Goal: Task Accomplishment & Management: Complete application form

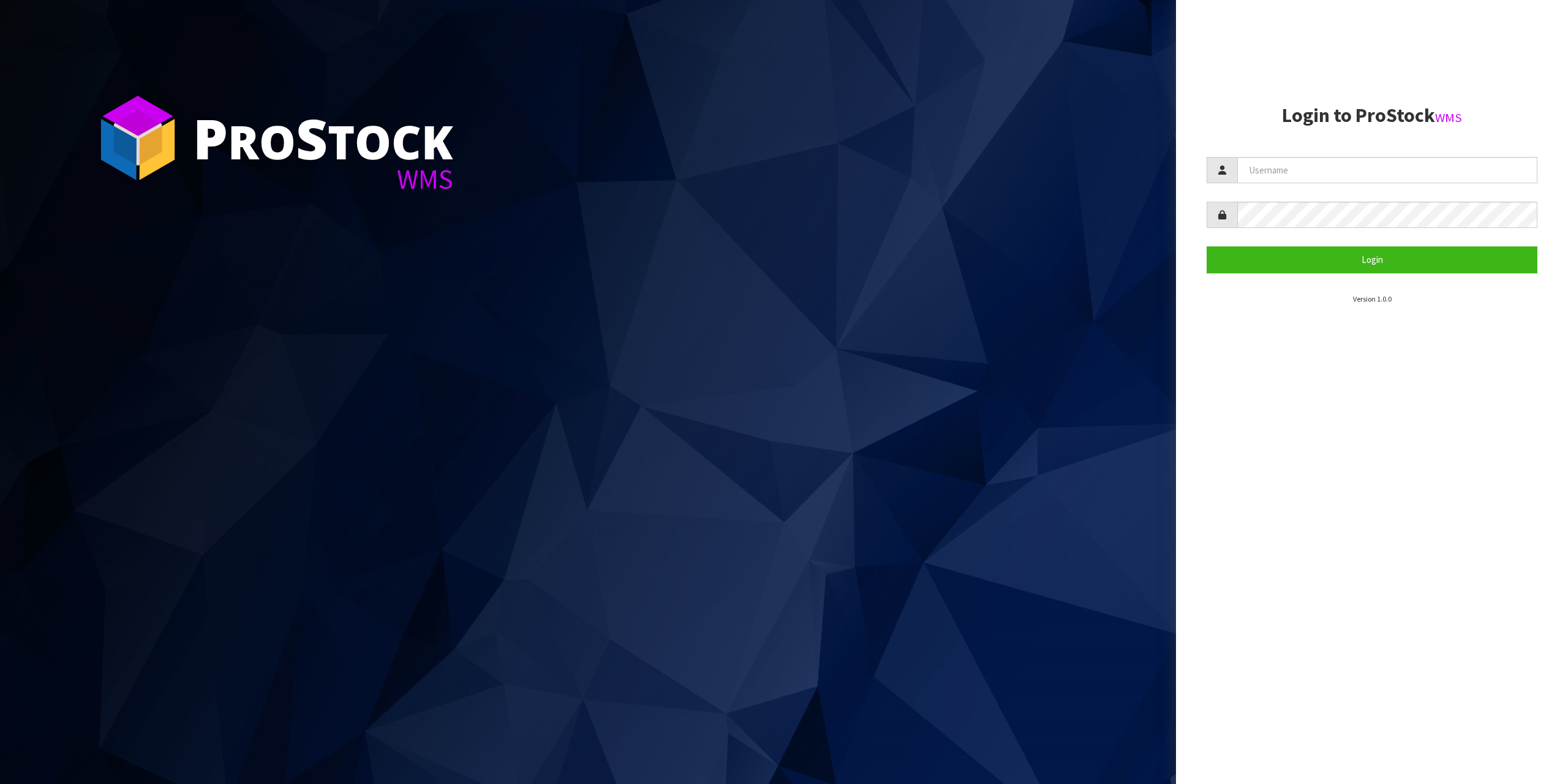
click at [1396, 146] on section "Login to ProStock WMS Login Version 1.0.0" at bounding box center [1372, 204] width 330 height 200
click at [1406, 179] on input "text" at bounding box center [1387, 170] width 300 height 26
type input "zubairmoolla"
click at [1206, 247] on button "Login" at bounding box center [1372, 260] width 330 height 26
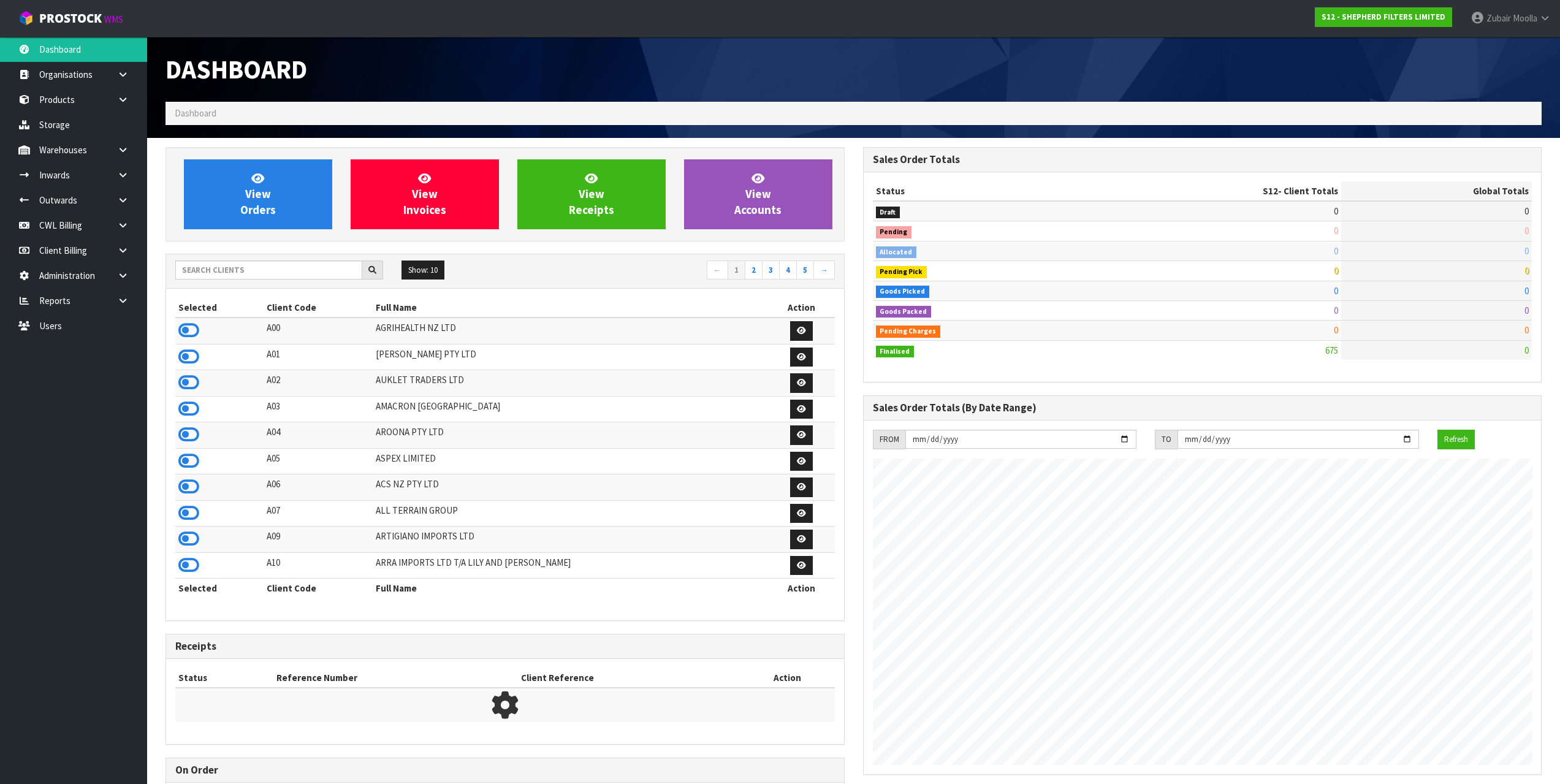
scroll to position [810, 697]
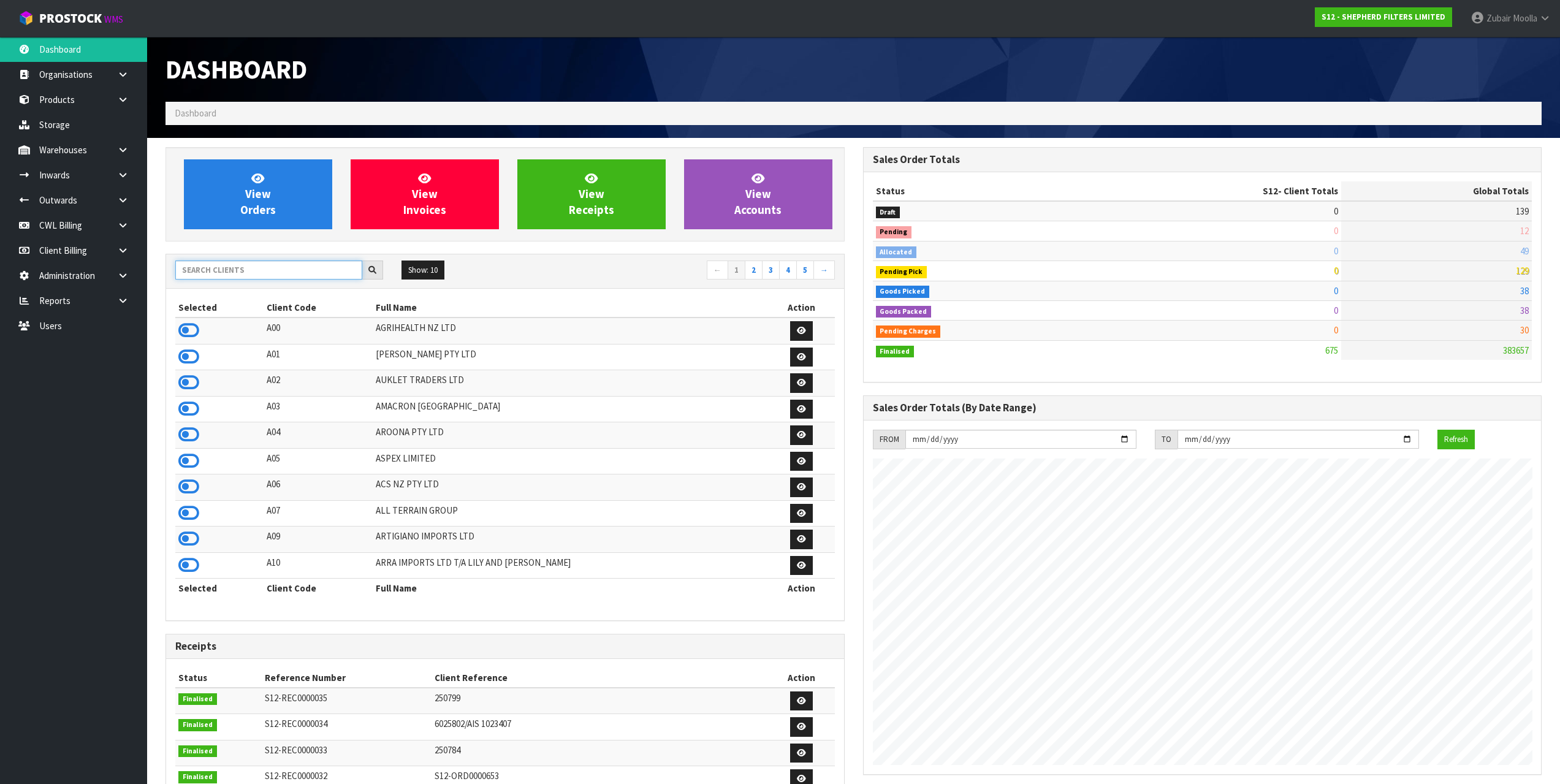
drag, startPoint x: 300, startPoint y: 276, endPoint x: 291, endPoint y: 273, distance: 9.5
click at [295, 279] on input "text" at bounding box center [269, 270] width 187 height 19
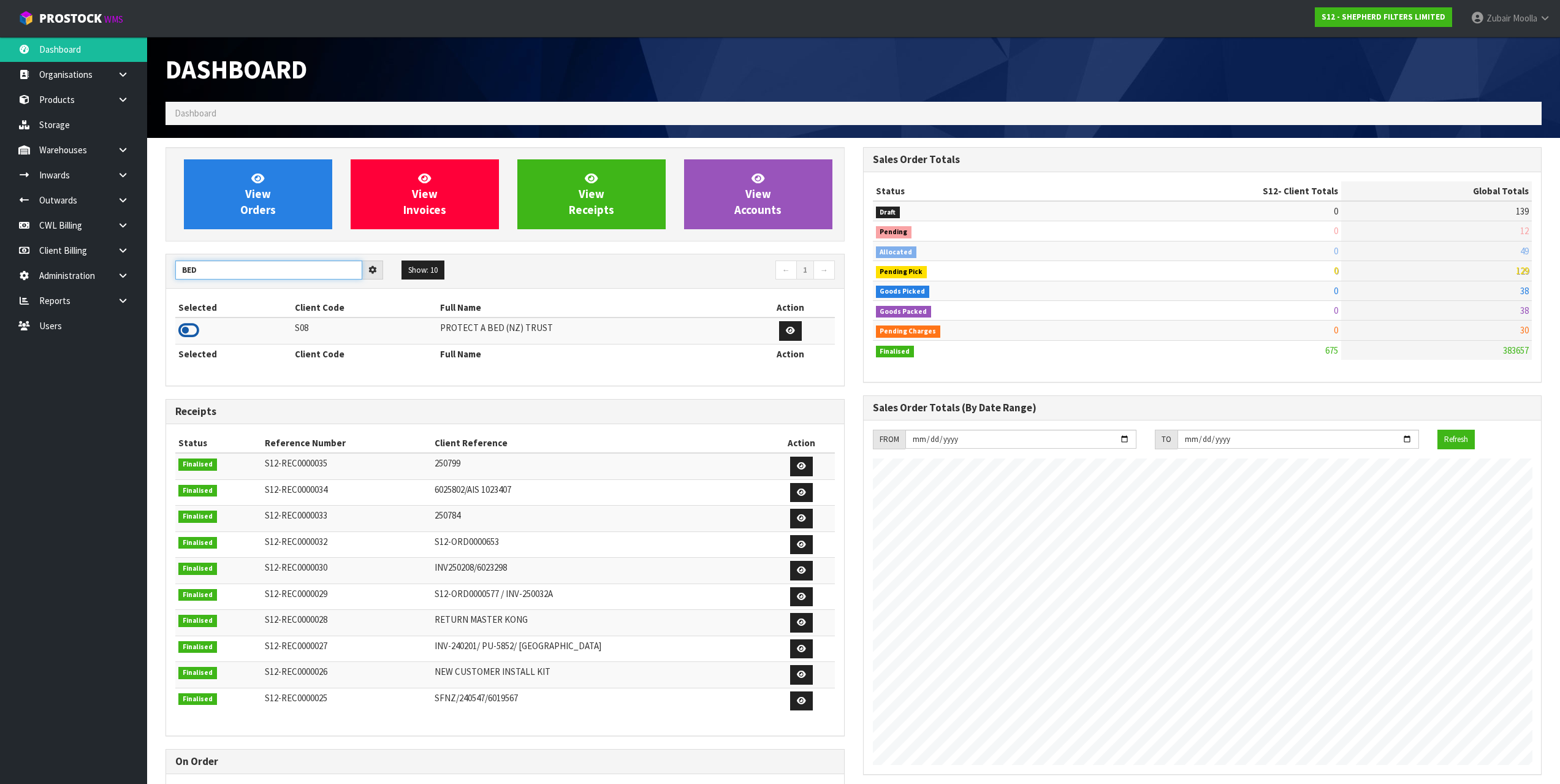
type input "BED"
click at [184, 325] on icon at bounding box center [189, 330] width 21 height 18
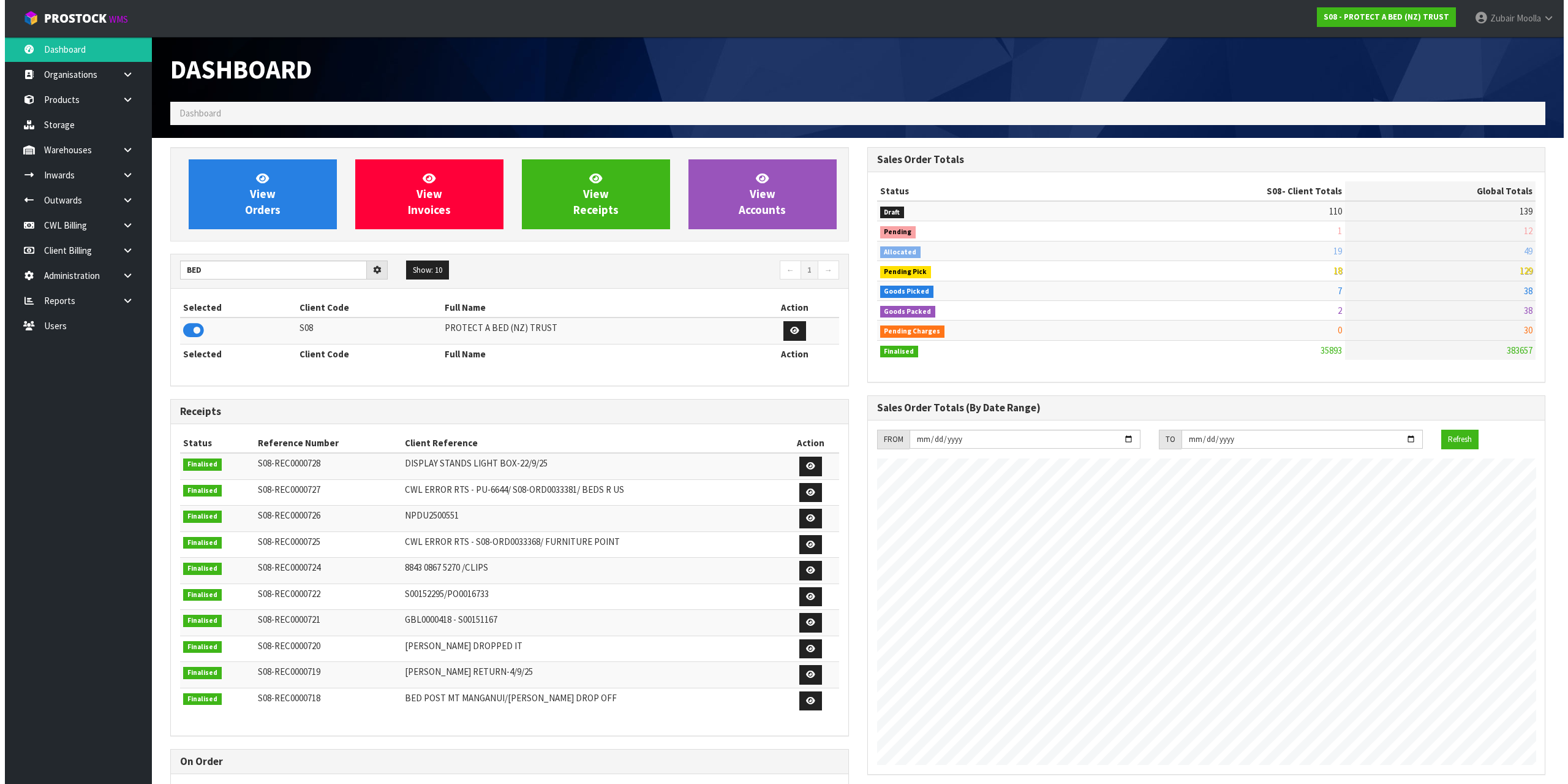
scroll to position [929, 696]
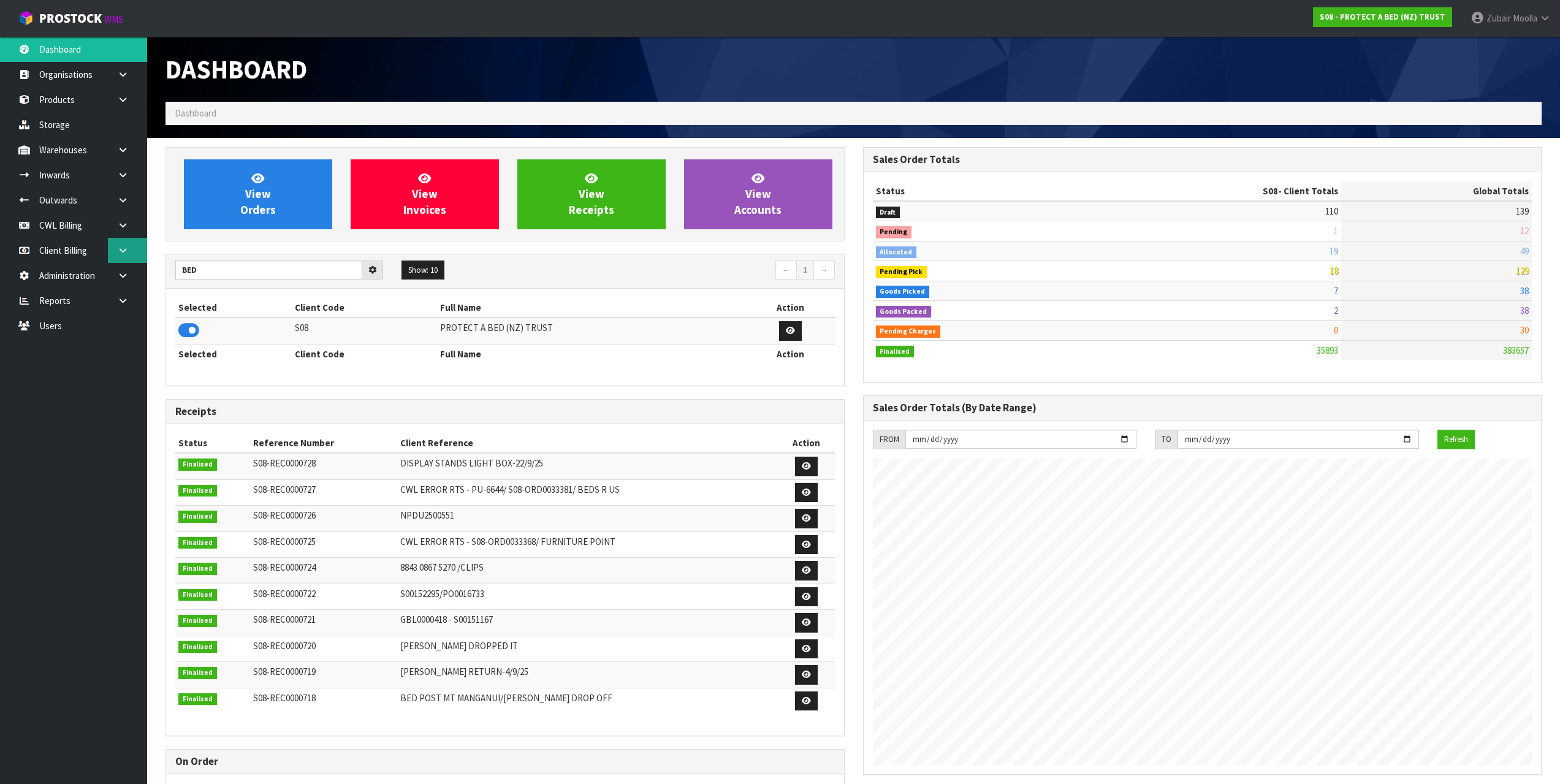
click at [123, 247] on icon at bounding box center [122, 250] width 11 height 10
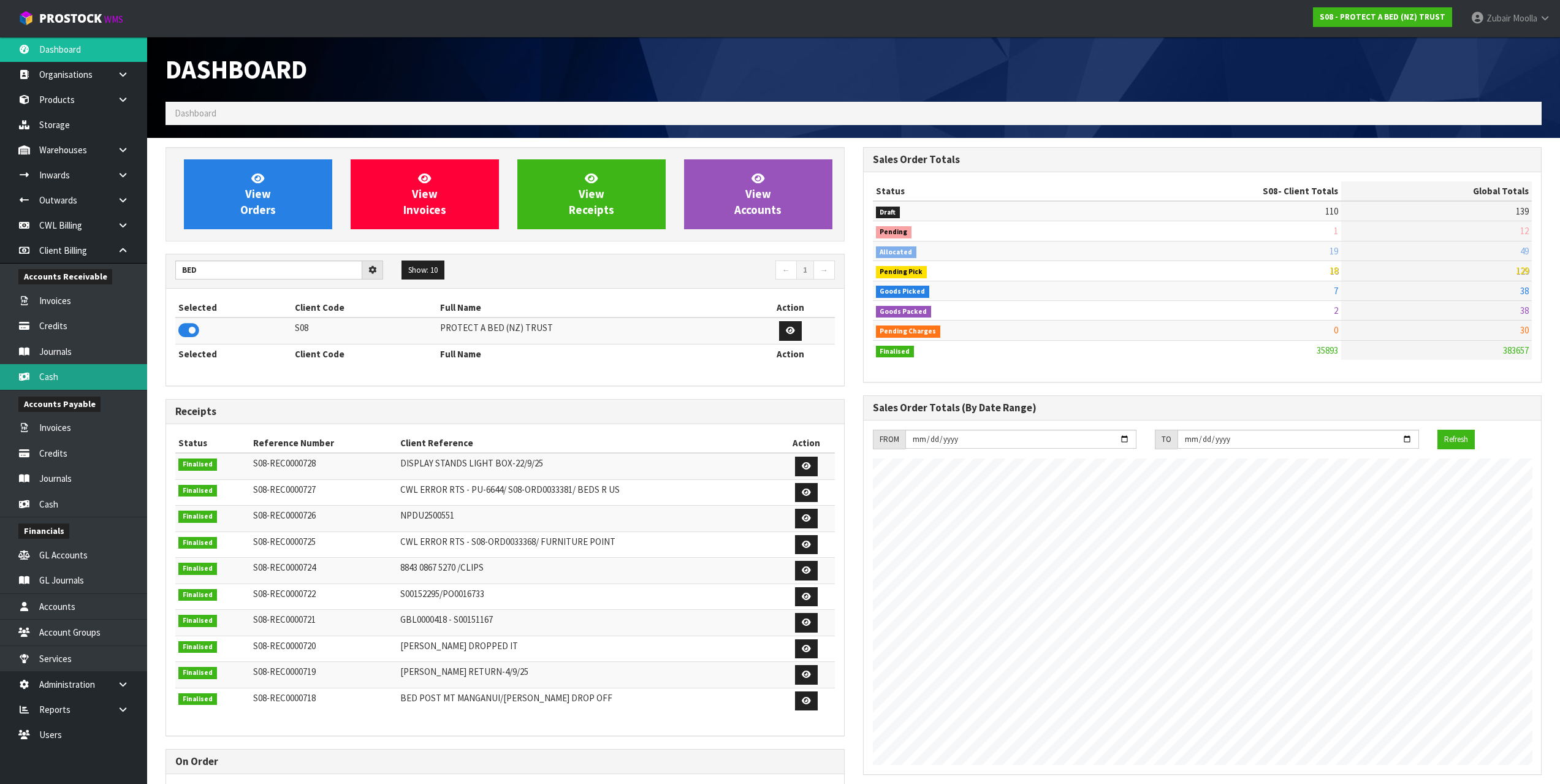
click at [104, 371] on link "Cash" at bounding box center [74, 376] width 147 height 25
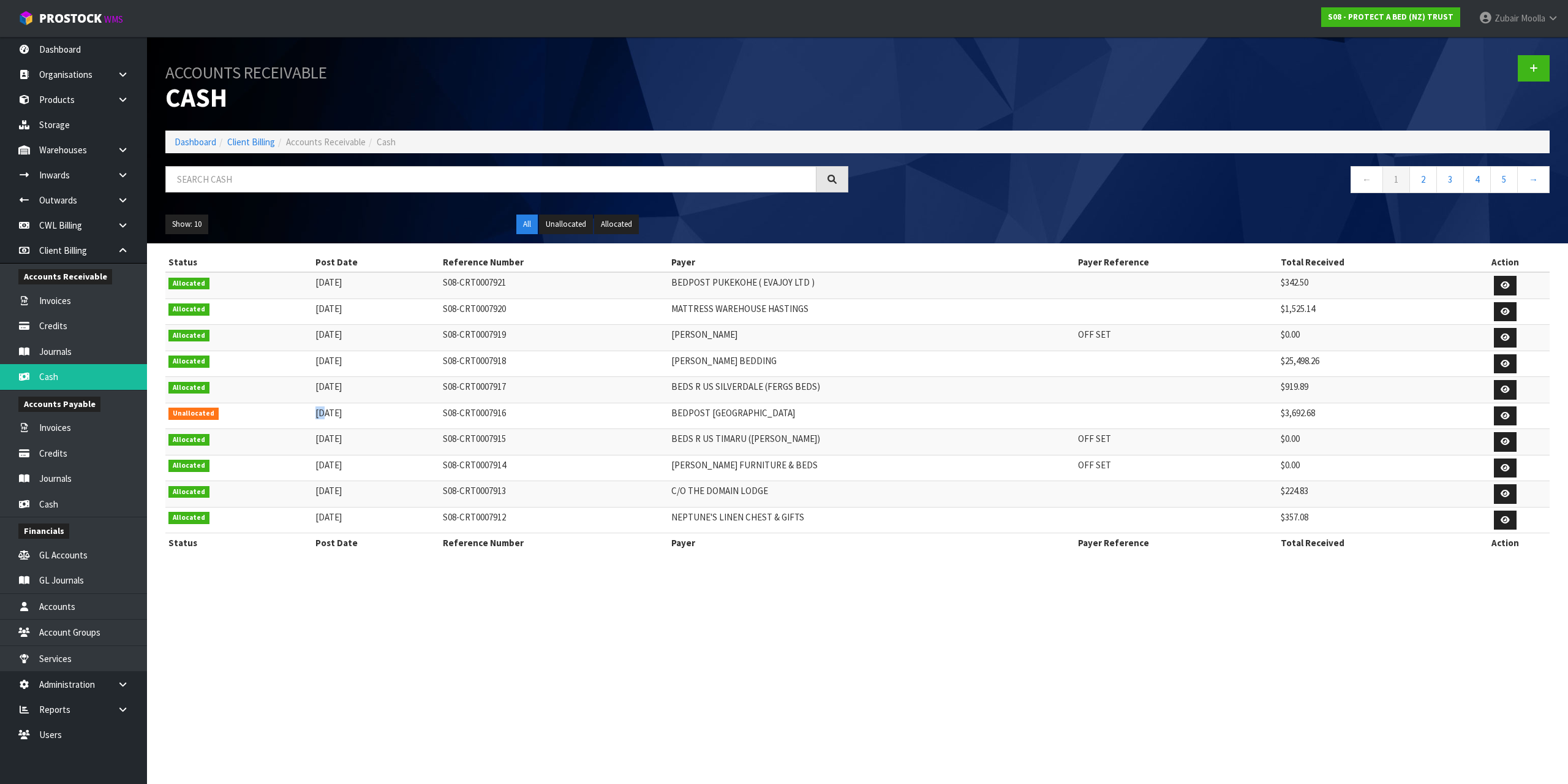
click at [588, 417] on tr "Unallocated 24/09/2025 S08-CRT0007916 BEDPOST WAIRAU PARK $3,692.68" at bounding box center [857, 415] width 1385 height 26
click at [1504, 419] on icon at bounding box center [1505, 415] width 10 height 8
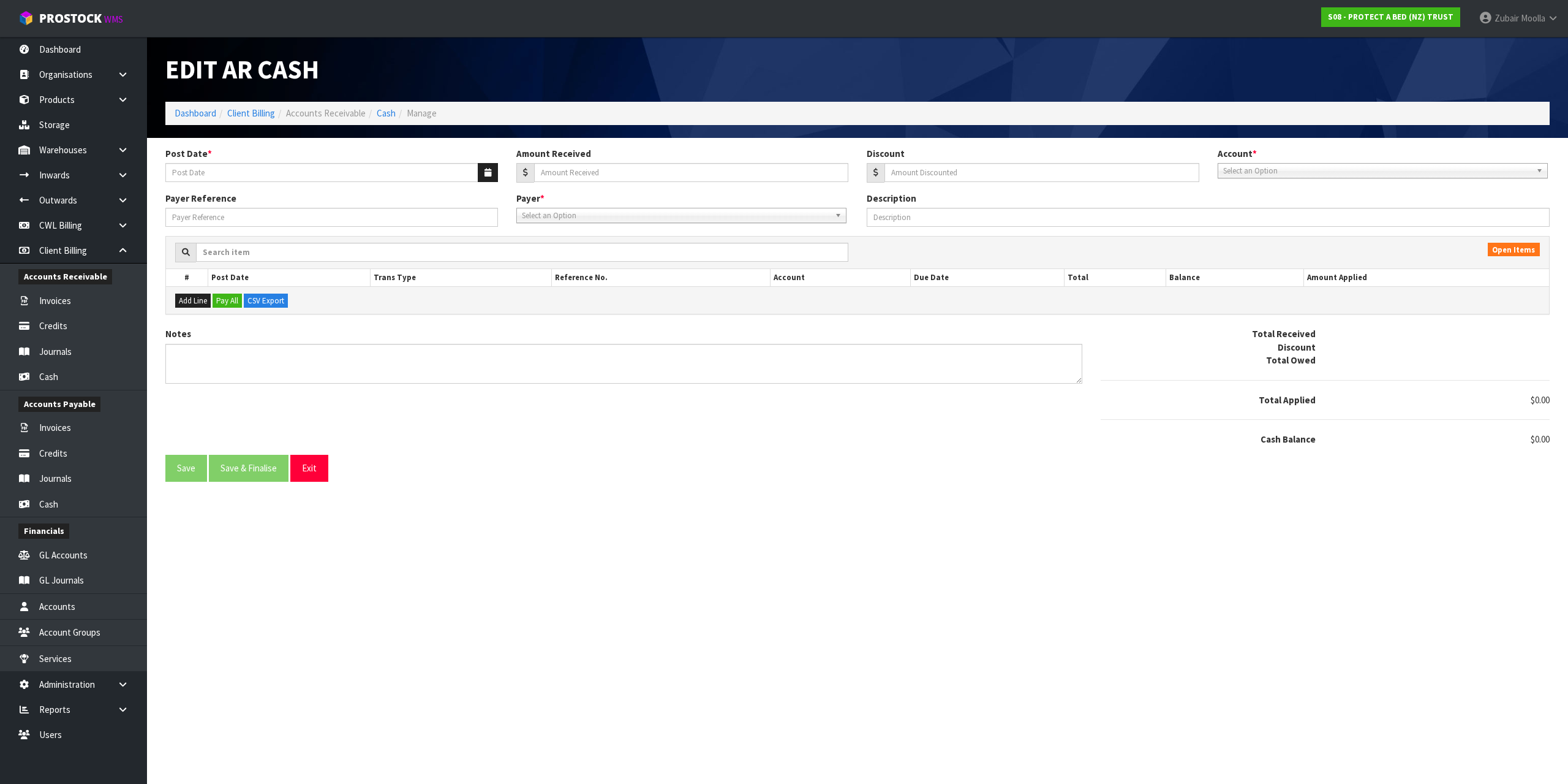
type input "[DATE]"
type input "3692.68"
type input "0"
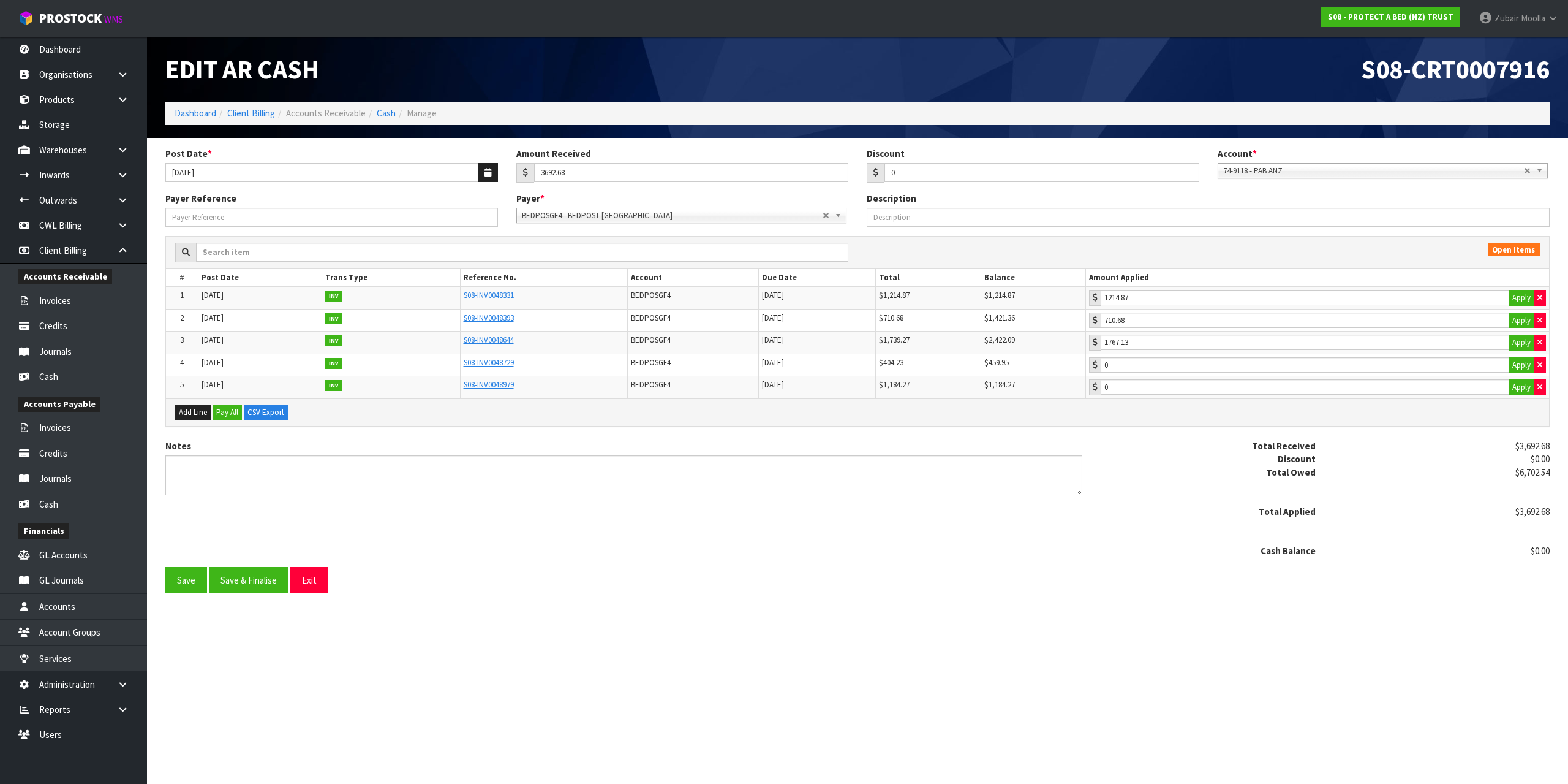
click at [1021, 377] on td "$1,184.27" at bounding box center [1034, 387] width 106 height 22
drag, startPoint x: 803, startPoint y: 373, endPoint x: 806, endPoint y: 427, distance: 54.1
click at [806, 427] on div "Open Items # Post Date Trans Type Reference No. Account Due Date Total Balance …" at bounding box center [858, 337] width 1403 height 203
click at [862, 418] on div "Add Line Pay All CSV Export" at bounding box center [857, 412] width 1383 height 28
click at [743, 362] on td "BEDPOSGF4" at bounding box center [693, 365] width 131 height 22
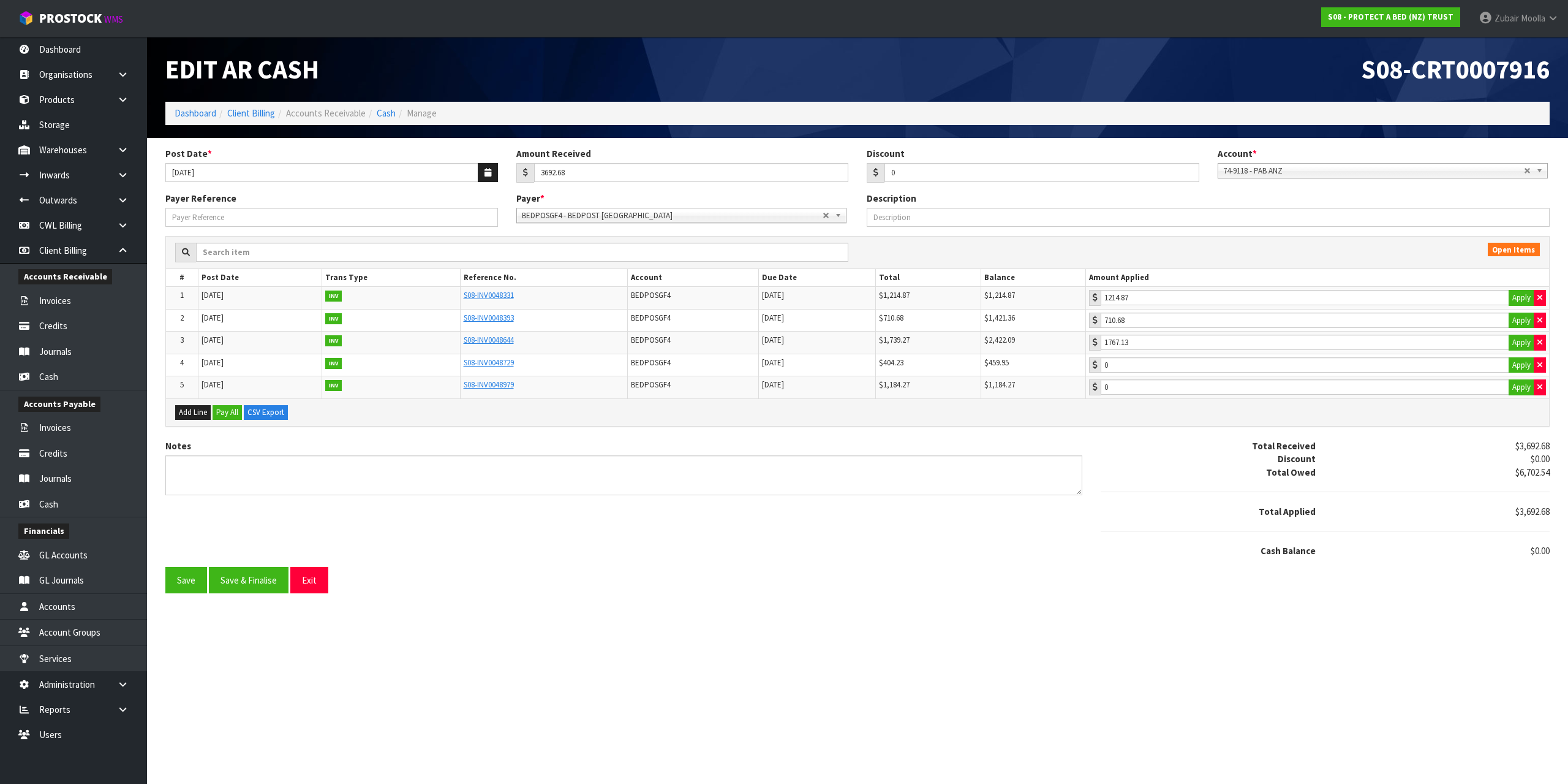
click at [743, 362] on td "BEDPOSGF4" at bounding box center [693, 365] width 131 height 22
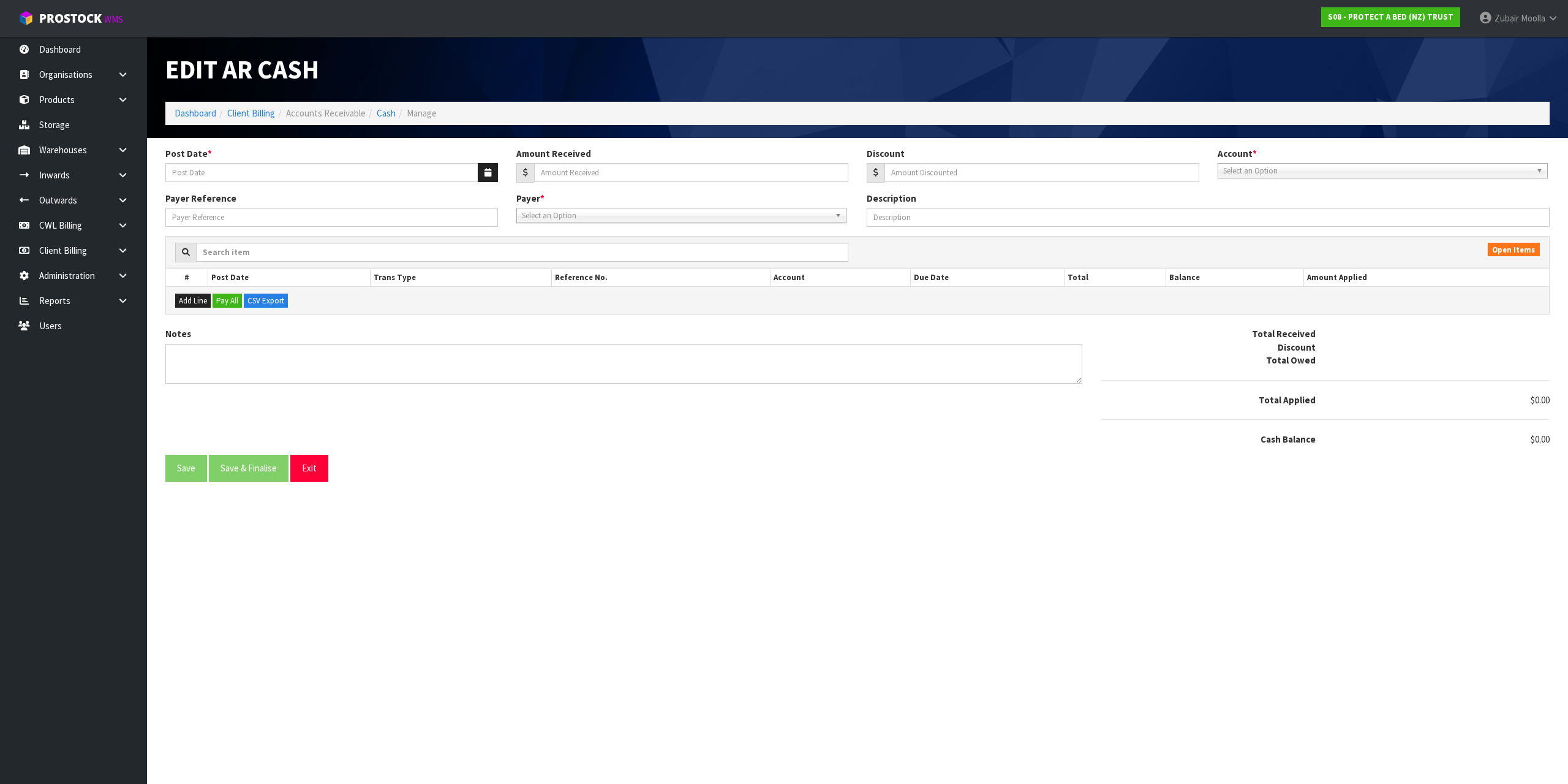
type input "[DATE]"
type input "3692.68"
type input "0"
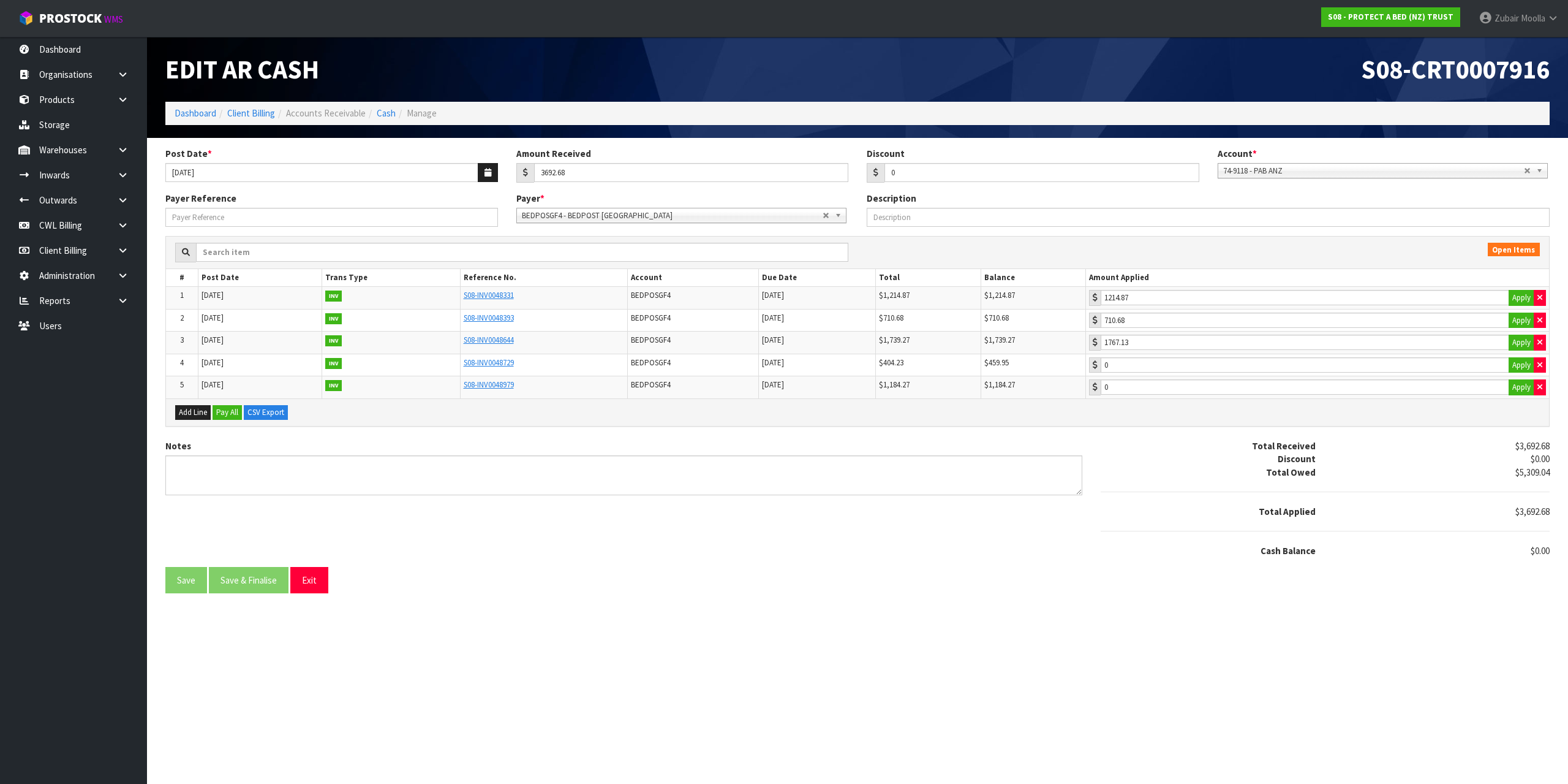
click at [790, 701] on section "Edit AR Cash S08-CRT0007916 Dashboard Client Billing Accounts Receivable Cash M…" at bounding box center [784, 392] width 1568 height 784
click at [1181, 337] on input "1767.13" at bounding box center [1305, 343] width 408 height 16
click at [1175, 329] on td "710.68 Apply" at bounding box center [1317, 320] width 463 height 22
click at [1177, 321] on input "710.68" at bounding box center [1305, 320] width 408 height 16
click at [1185, 305] on input "1214.87" at bounding box center [1305, 298] width 408 height 16
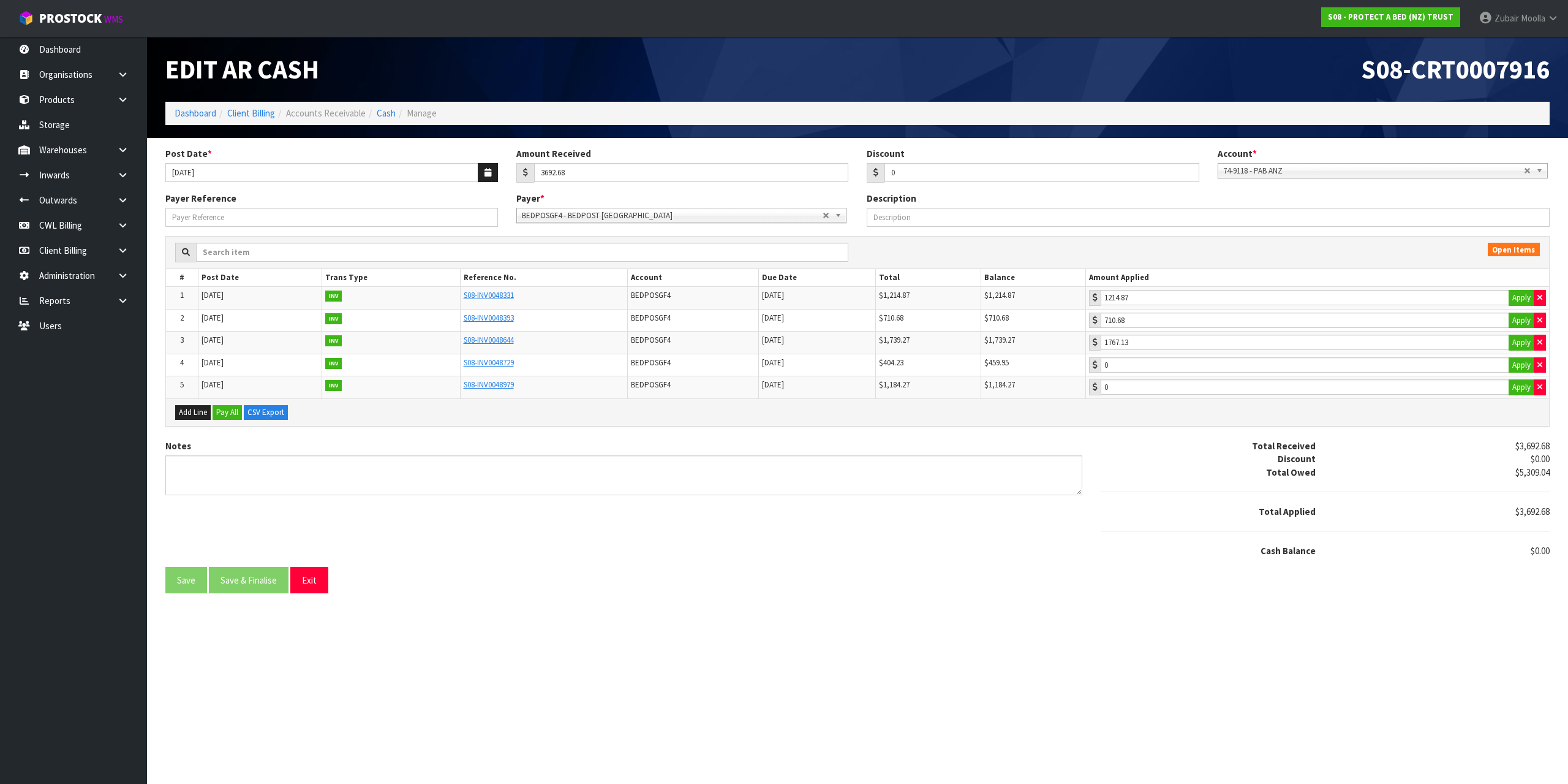
drag, startPoint x: 1168, startPoint y: 505, endPoint x: 1393, endPoint y: 362, distance: 266.6
click at [1179, 499] on div "Total Received $3,692.68 Discount $0.00 Total Owed $5,309.04 Total Applied $3,6…" at bounding box center [1325, 498] width 449 height 119
click at [1523, 293] on button "Apply" at bounding box center [1521, 298] width 26 height 16
click at [1514, 318] on button "Apply" at bounding box center [1521, 320] width 26 height 16
click at [1517, 348] on button "Apply" at bounding box center [1521, 343] width 26 height 16
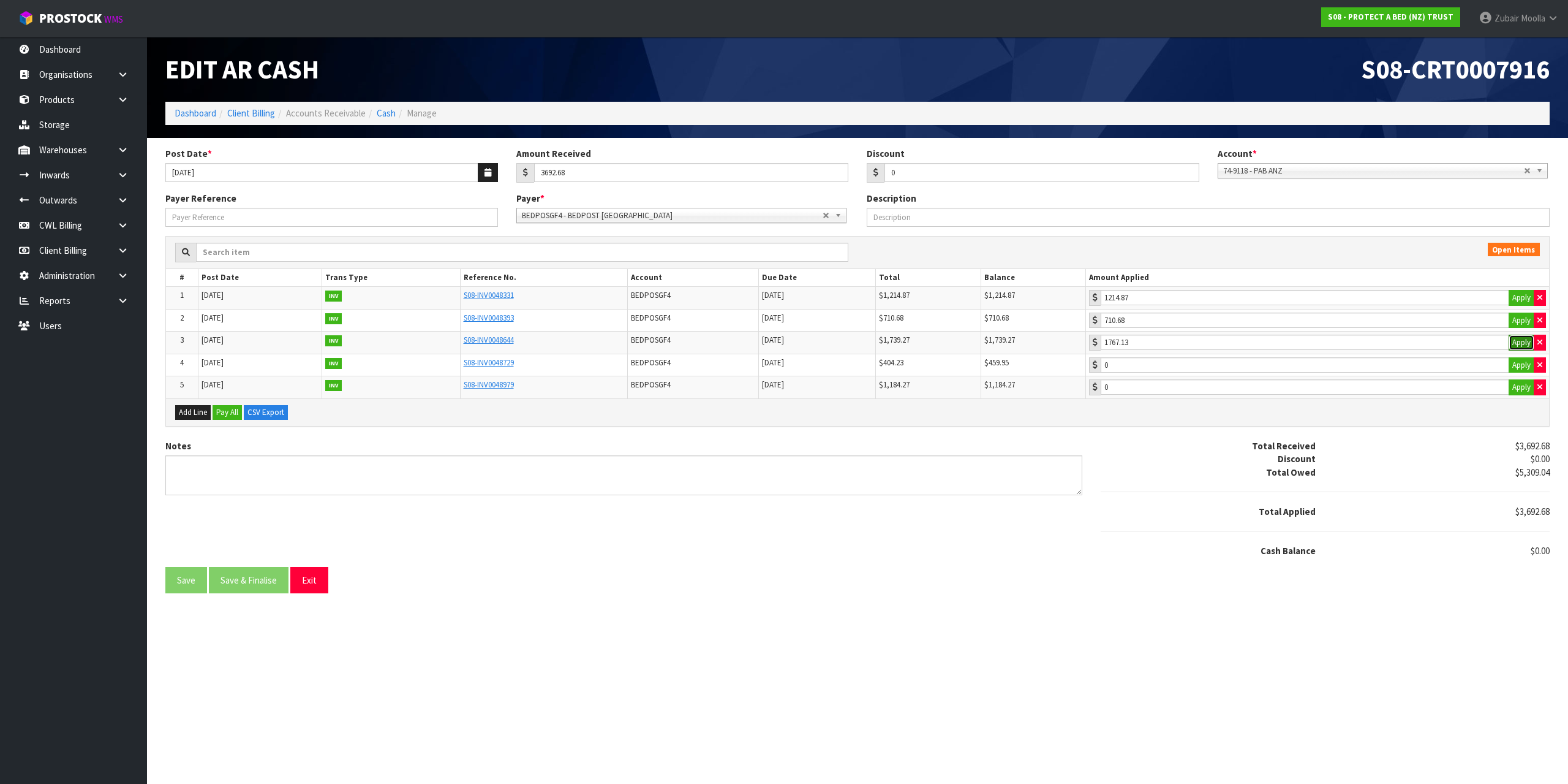
type input "1739.27"
click at [842, 634] on section "Edit AR Cash S08-CRT0007916 Dashboard Client Billing Accounts Receivable Cash M…" at bounding box center [784, 392] width 1568 height 784
click at [1514, 365] on button "Apply" at bounding box center [1521, 365] width 26 height 16
click at [1512, 366] on button "Apply" at bounding box center [1521, 365] width 26 height 16
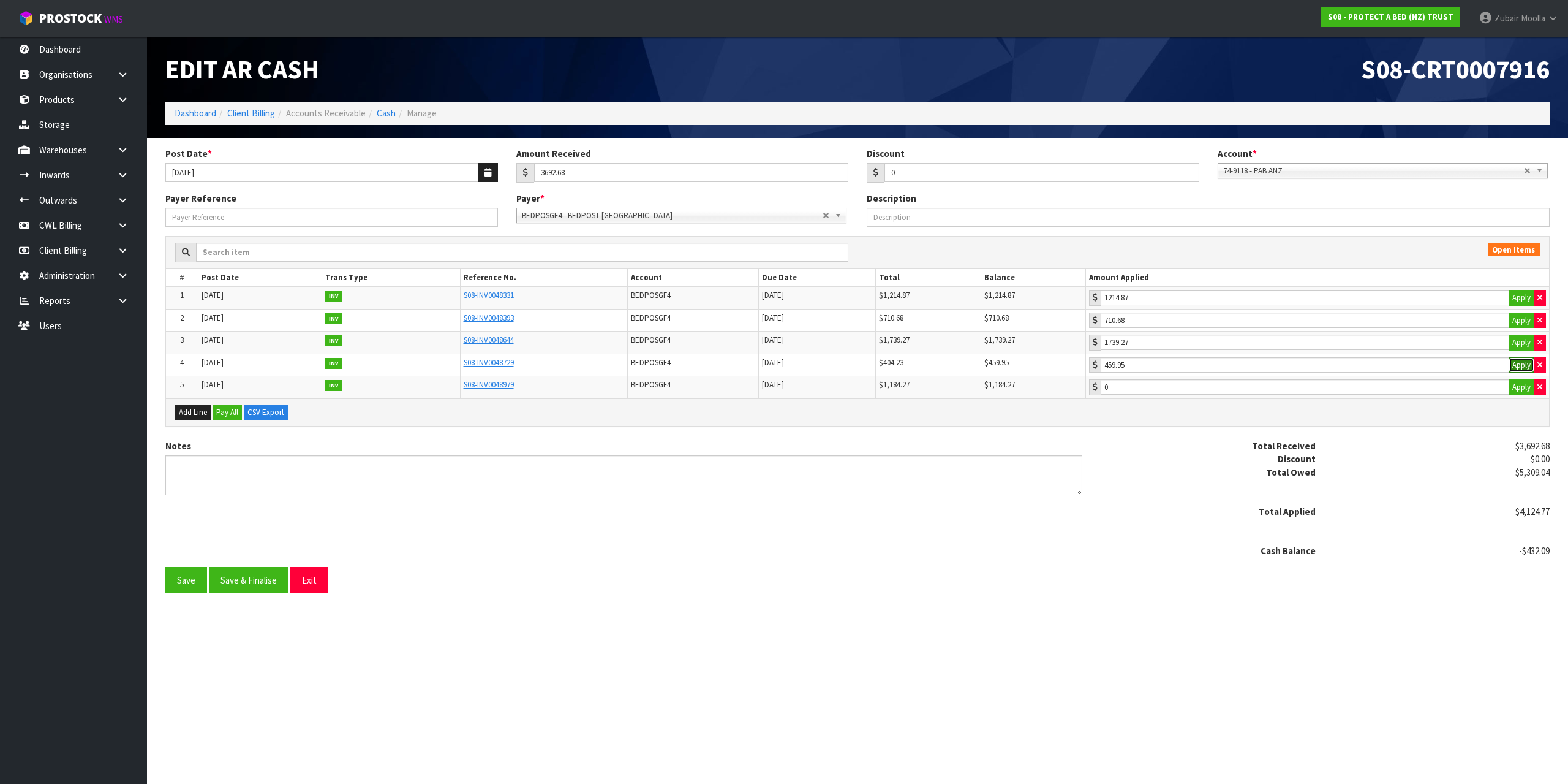
click at [1512, 366] on button "Apply" at bounding box center [1521, 365] width 26 height 16
click at [1542, 367] on icon "button" at bounding box center [1540, 364] width 5 height 8
type input "0"
click at [1542, 348] on button "button" at bounding box center [1539, 343] width 12 height 16
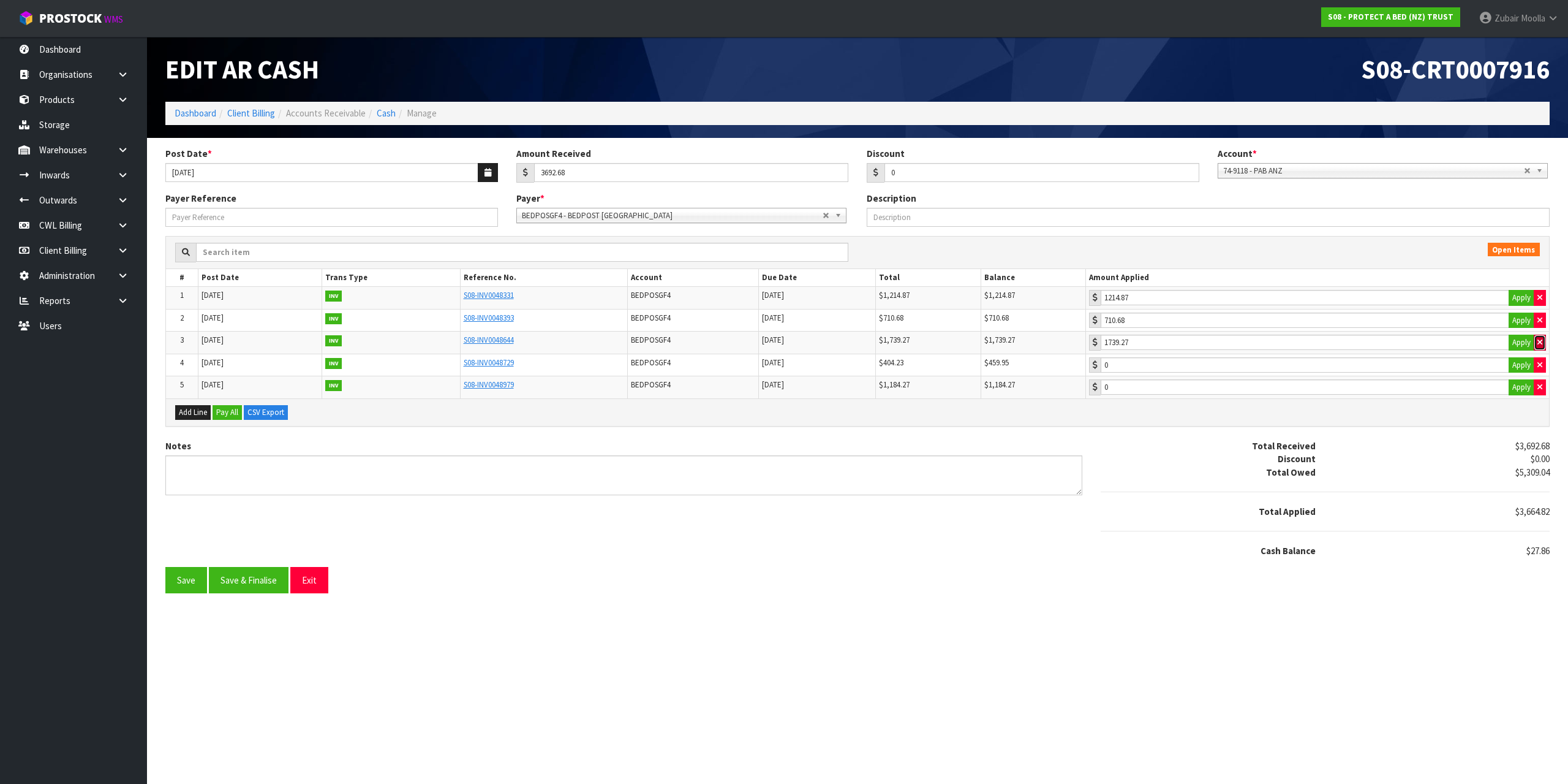
type input "0"
click at [1543, 314] on button "button" at bounding box center [1539, 320] width 12 height 16
type input "0"
click at [1546, 292] on button "button" at bounding box center [1539, 298] width 12 height 16
click at [1342, 564] on div "Total Received $3,692.68 Discount $0.00 Total Owed $5,309.04 Total Applied $0.0…" at bounding box center [1325, 503] width 467 height 127
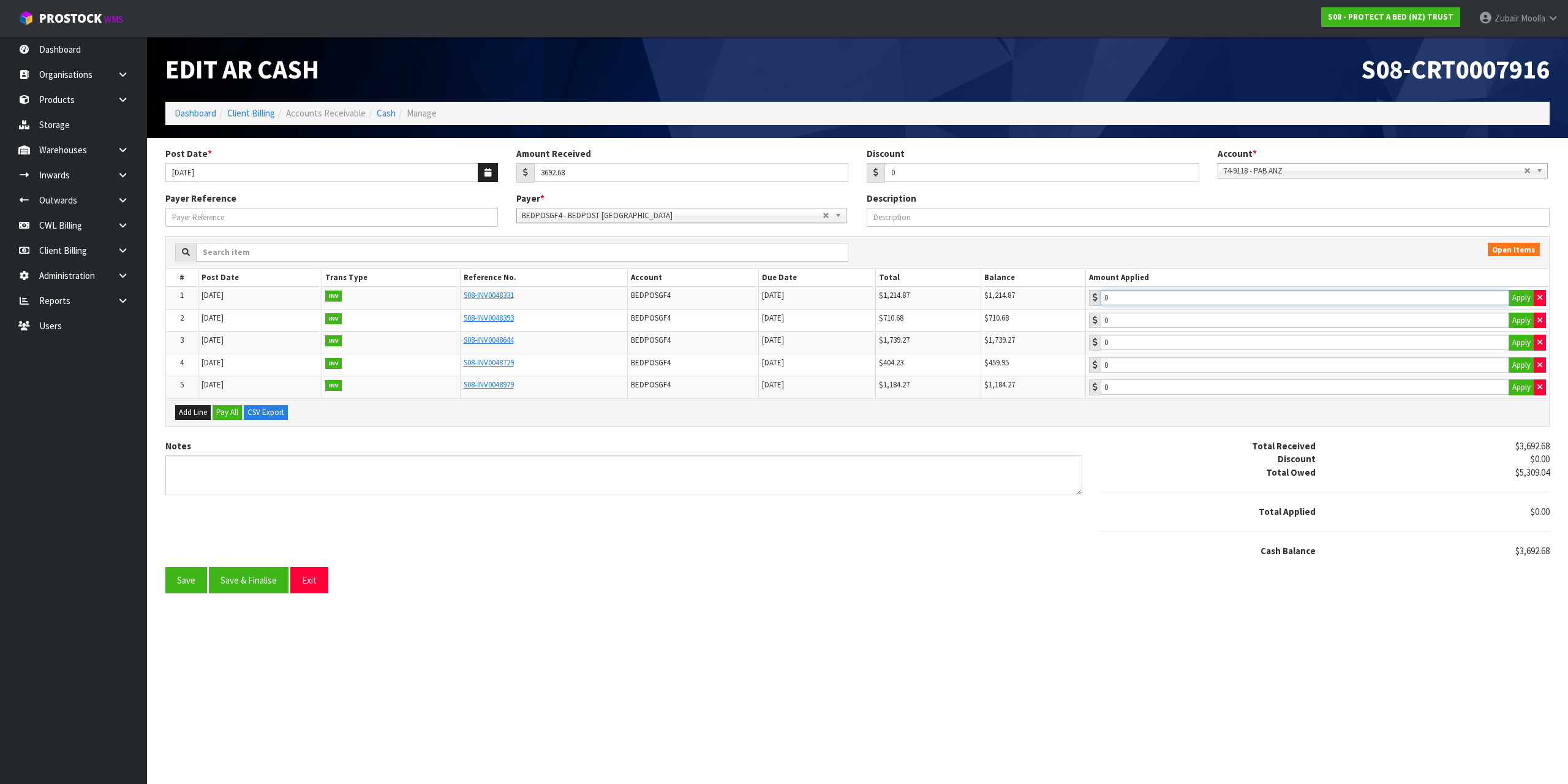
type input "1214.87"
click at [1157, 299] on input "1214.87" at bounding box center [1305, 298] width 408 height 16
type input "710.68"
click at [1147, 320] on input "710.68" at bounding box center [1305, 320] width 408 height 16
type input "1739.27"
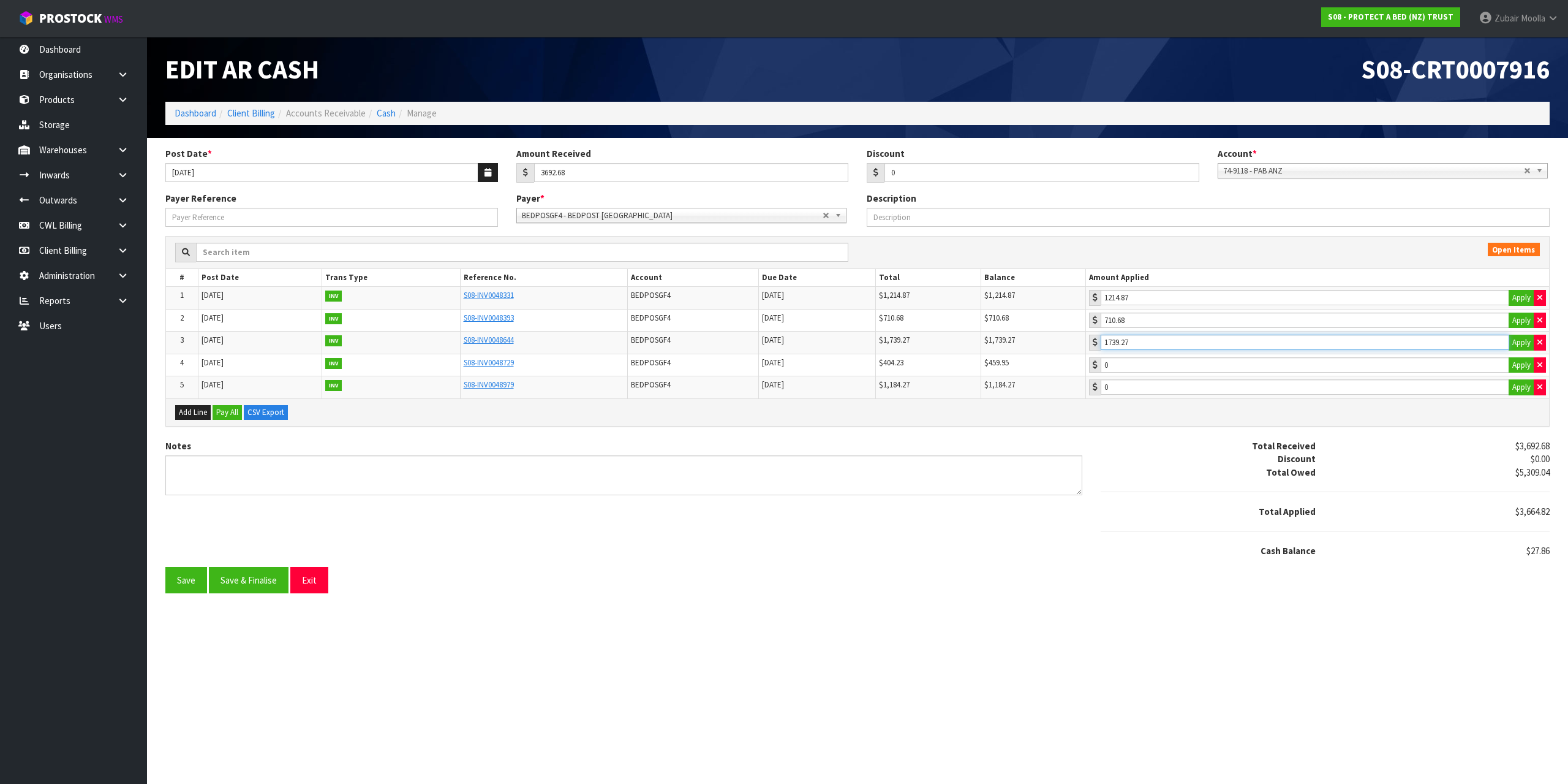
click at [1143, 345] on input "1739.27" at bounding box center [1305, 343] width 408 height 16
click at [1140, 492] on hr at bounding box center [1325, 492] width 449 height 1
click at [1159, 336] on input "1739.27" at bounding box center [1305, 343] width 408 height 16
click at [1155, 369] on input "27.86" at bounding box center [1305, 365] width 408 height 16
click at [1147, 448] on div "Total Received" at bounding box center [1208, 446] width 234 height 13
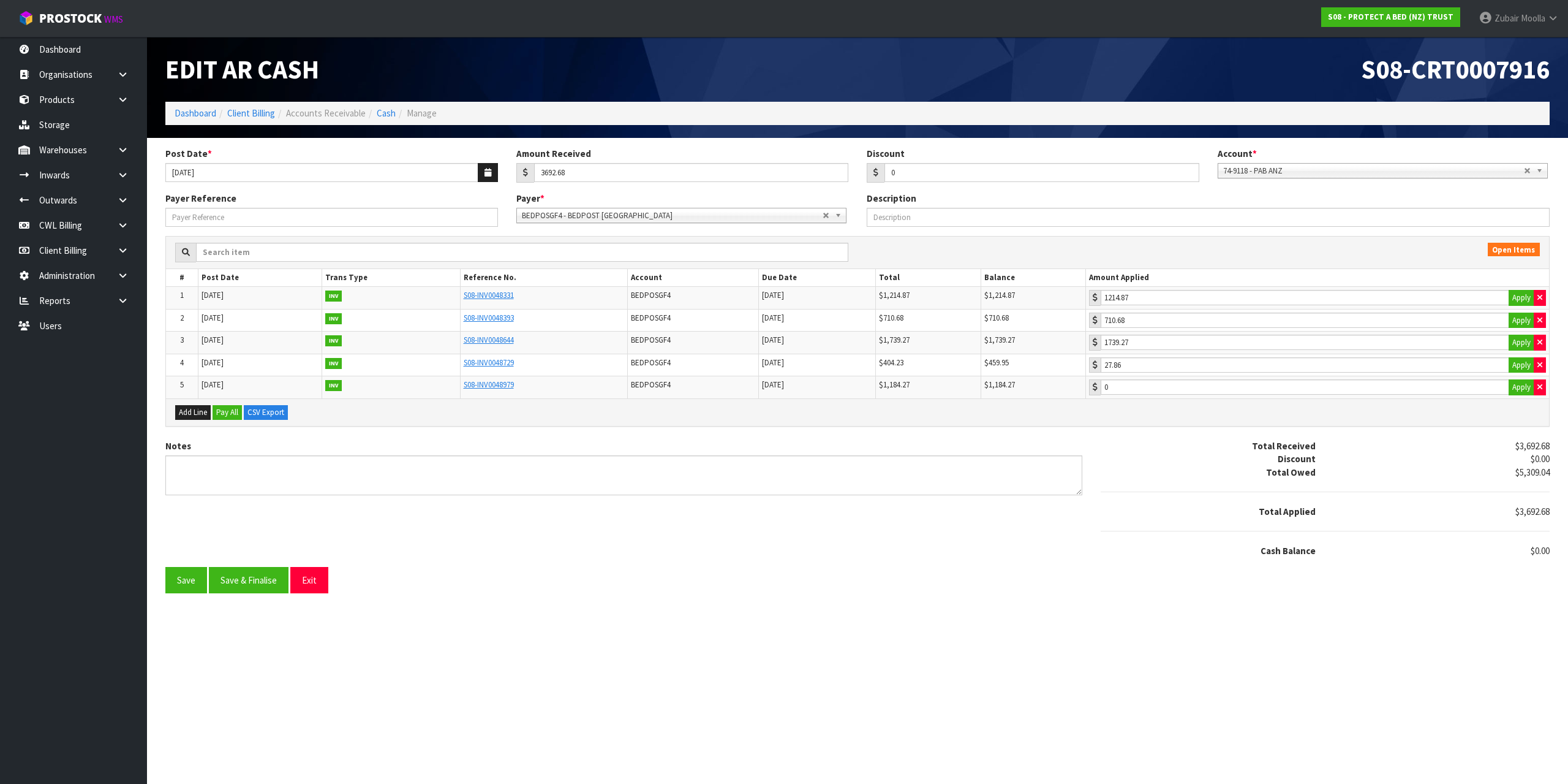
click at [1151, 444] on div "Total Received" at bounding box center [1208, 446] width 234 height 13
click at [1534, 361] on button "button" at bounding box center [1539, 365] width 12 height 16
type input "0"
drag, startPoint x: 1538, startPoint y: 342, endPoint x: 1542, endPoint y: 325, distance: 17.5
click at [1539, 337] on button "button" at bounding box center [1539, 343] width 12 height 16
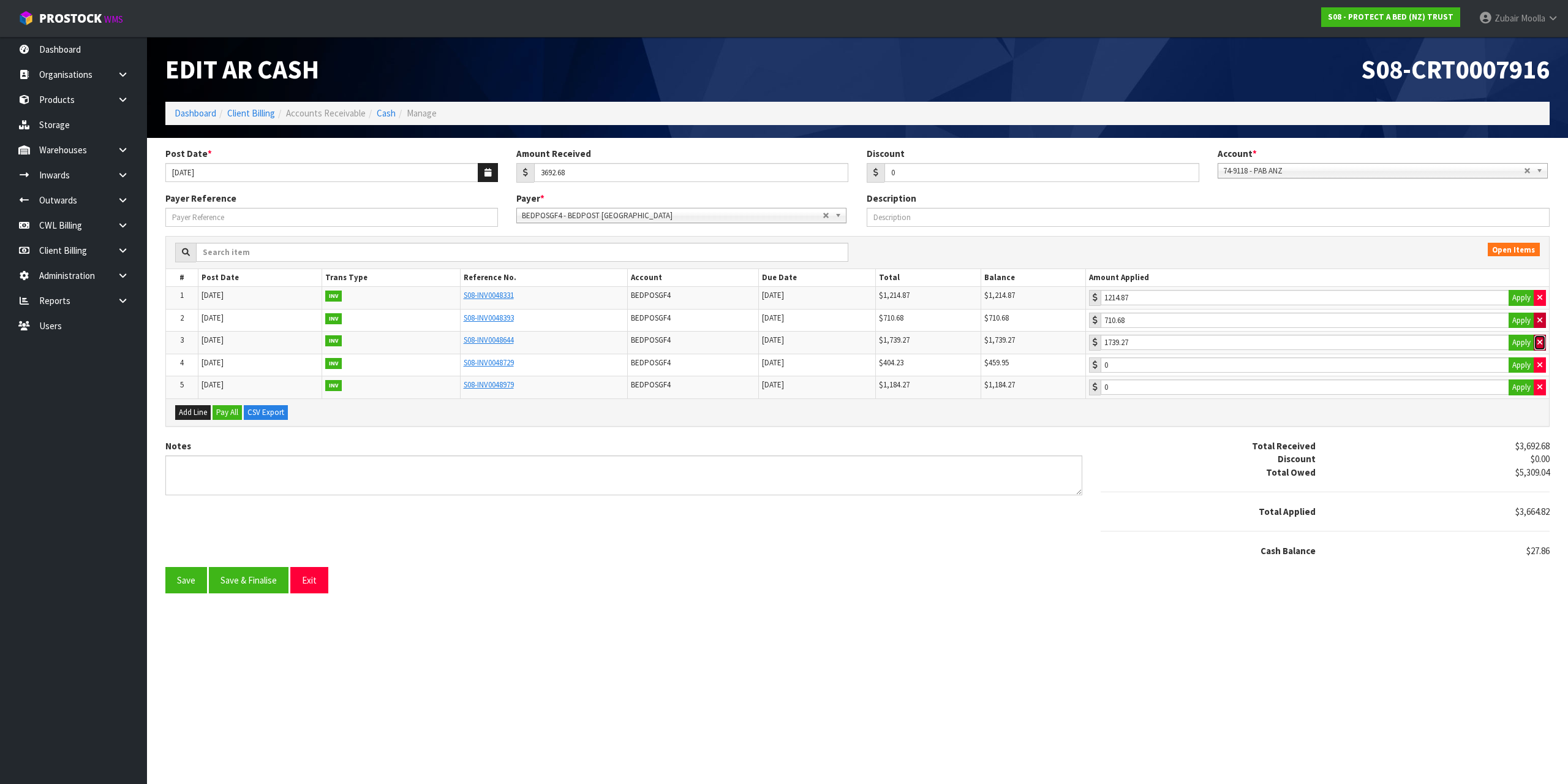
type input "0"
drag, startPoint x: 1541, startPoint y: 323, endPoint x: 1537, endPoint y: 311, distance: 12.6
click at [1540, 323] on icon "button" at bounding box center [1540, 319] width 5 height 8
type input "0"
click at [1539, 297] on icon "button" at bounding box center [1540, 297] width 5 height 8
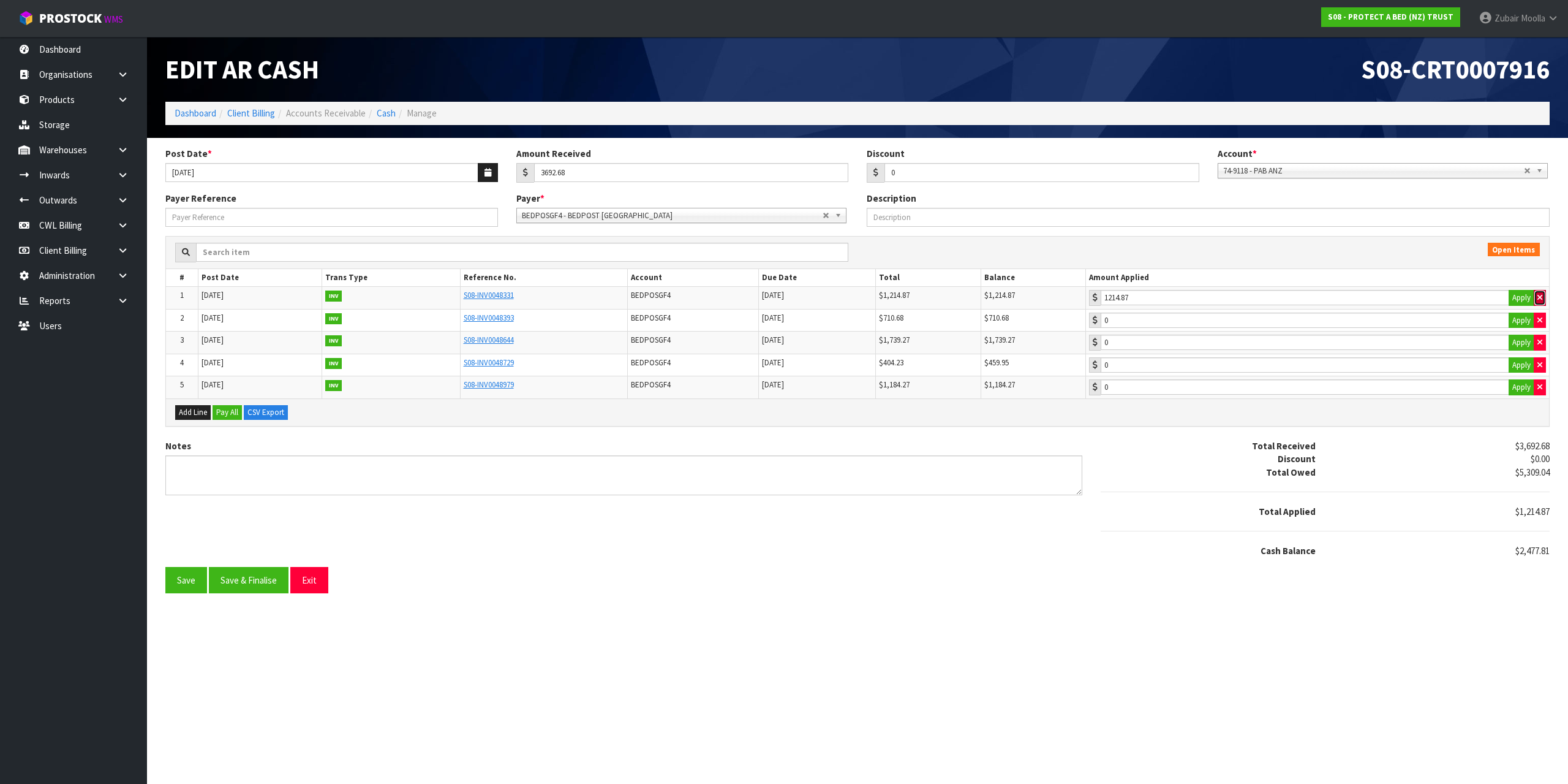
type input "0"
click at [656, 761] on section "Edit AR Cash S08-CRT0007916 Dashboard Client Billing Accounts Receivable Cash M…" at bounding box center [784, 392] width 1568 height 784
click at [198, 585] on button "Save" at bounding box center [186, 580] width 42 height 26
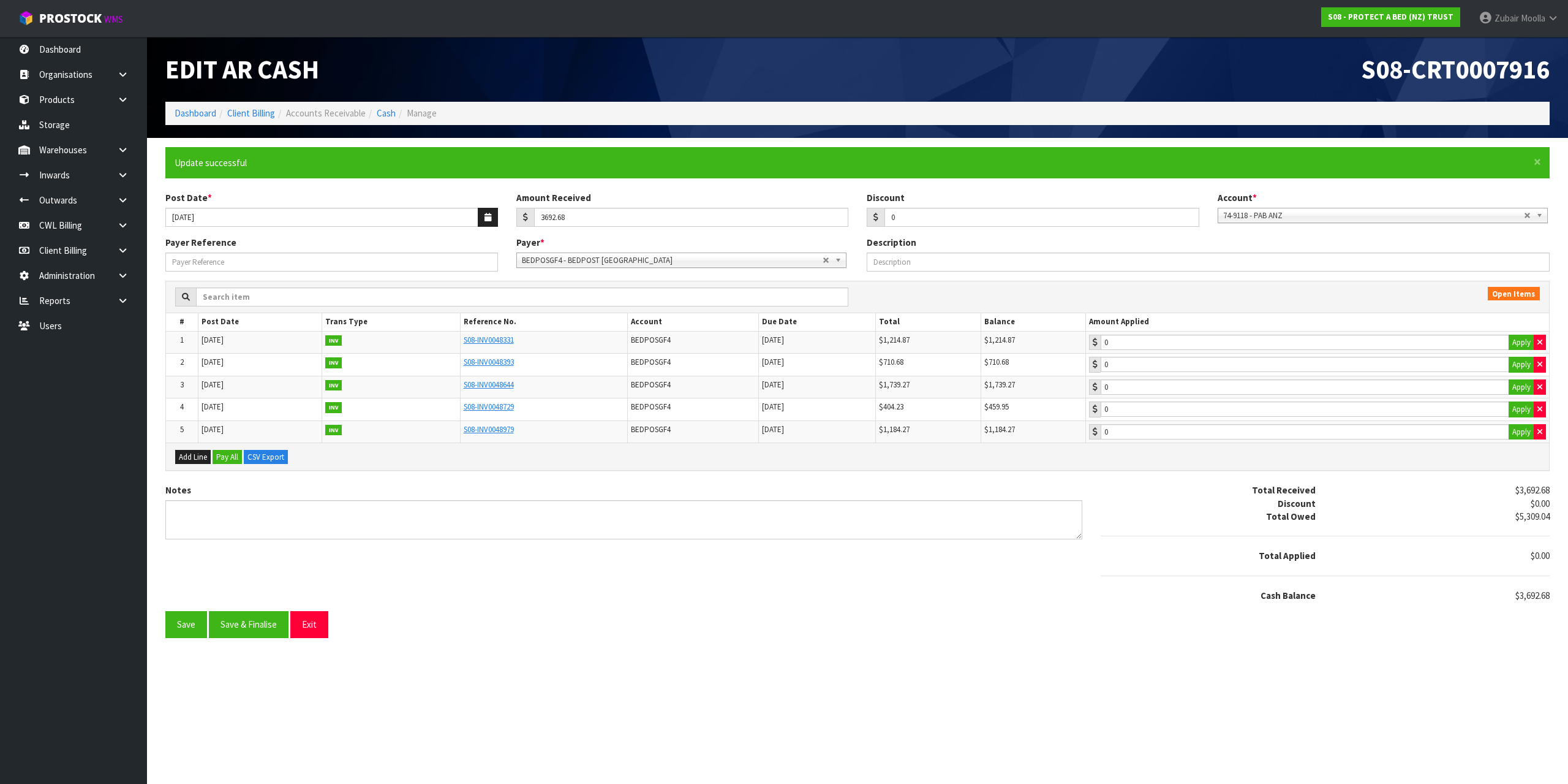
click at [1020, 476] on div "Open Items # Post Date Trans Type Reference No. Account Due Date Total Balance …" at bounding box center [858, 382] width 1403 height 203
drag, startPoint x: 1379, startPoint y: 83, endPoint x: 1377, endPoint y: 74, distance: 9.2
click at [1378, 80] on span "S08-CRT0007916" at bounding box center [1456, 69] width 189 height 33
drag, startPoint x: 1547, startPoint y: 48, endPoint x: 1567, endPoint y: 48, distance: 20.0
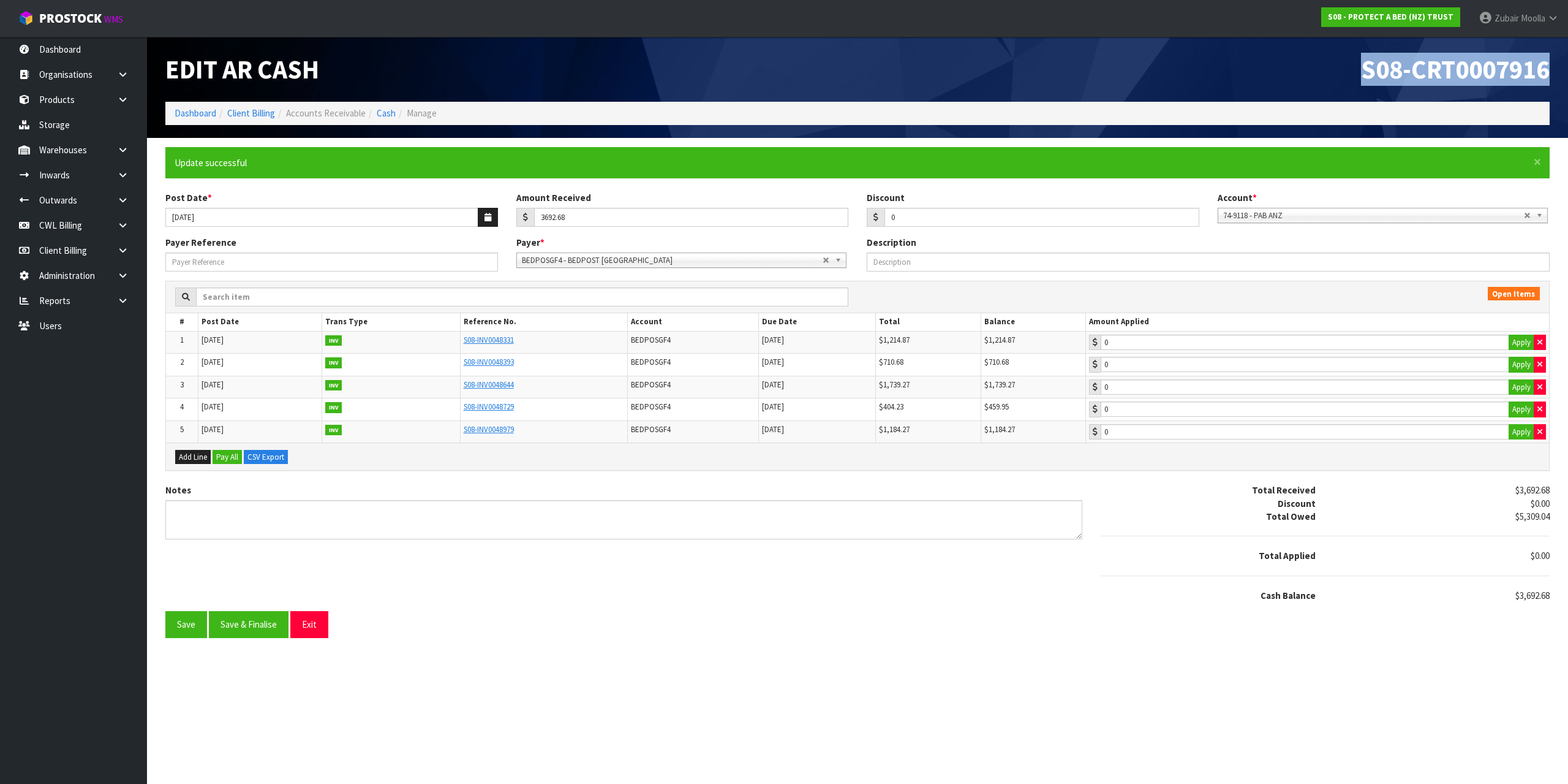
click at [1567, 48] on header "Edit AR Cash S08-CRT0007916 Dashboard Client Billing Accounts Receivable Cash M…" at bounding box center [857, 87] width 1421 height 101
copy span "S08-CRT0007916"
click at [499, 408] on link "S08-INV0048729" at bounding box center [489, 407] width 50 height 10
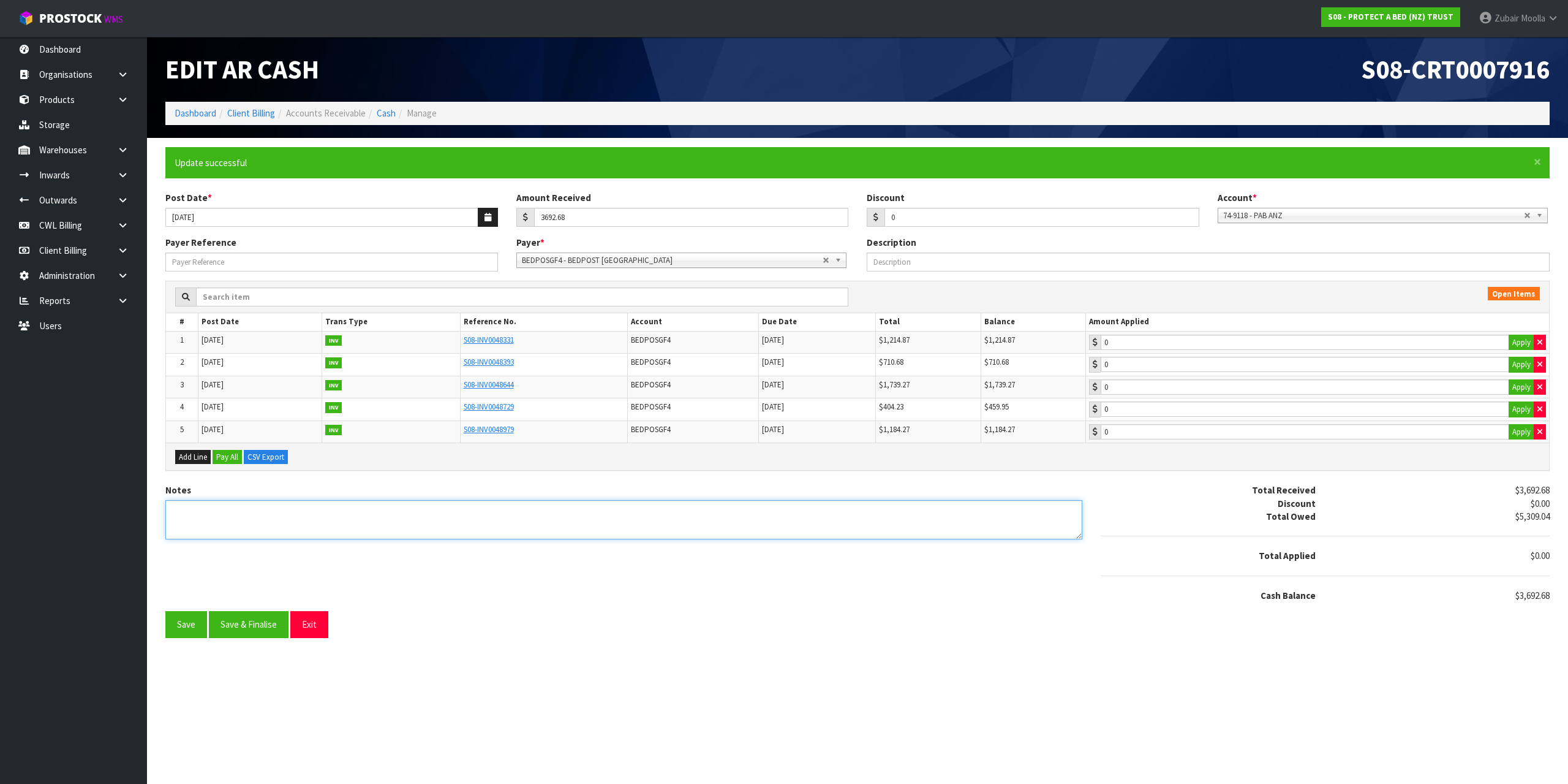
click at [935, 524] on textarea "Notes" at bounding box center [624, 520] width 917 height 40
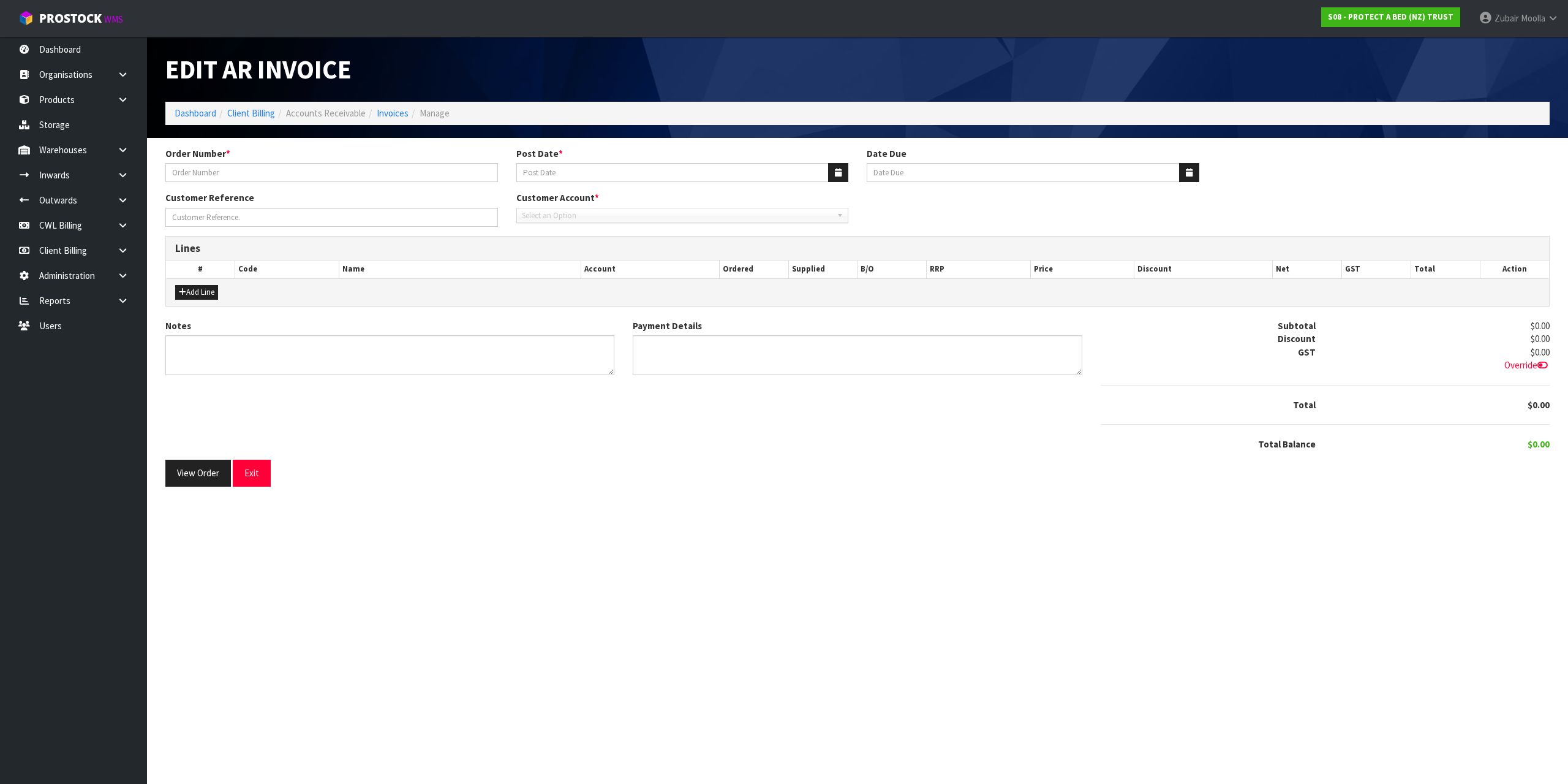
type input "PO-2065"
type input "[DATE]"
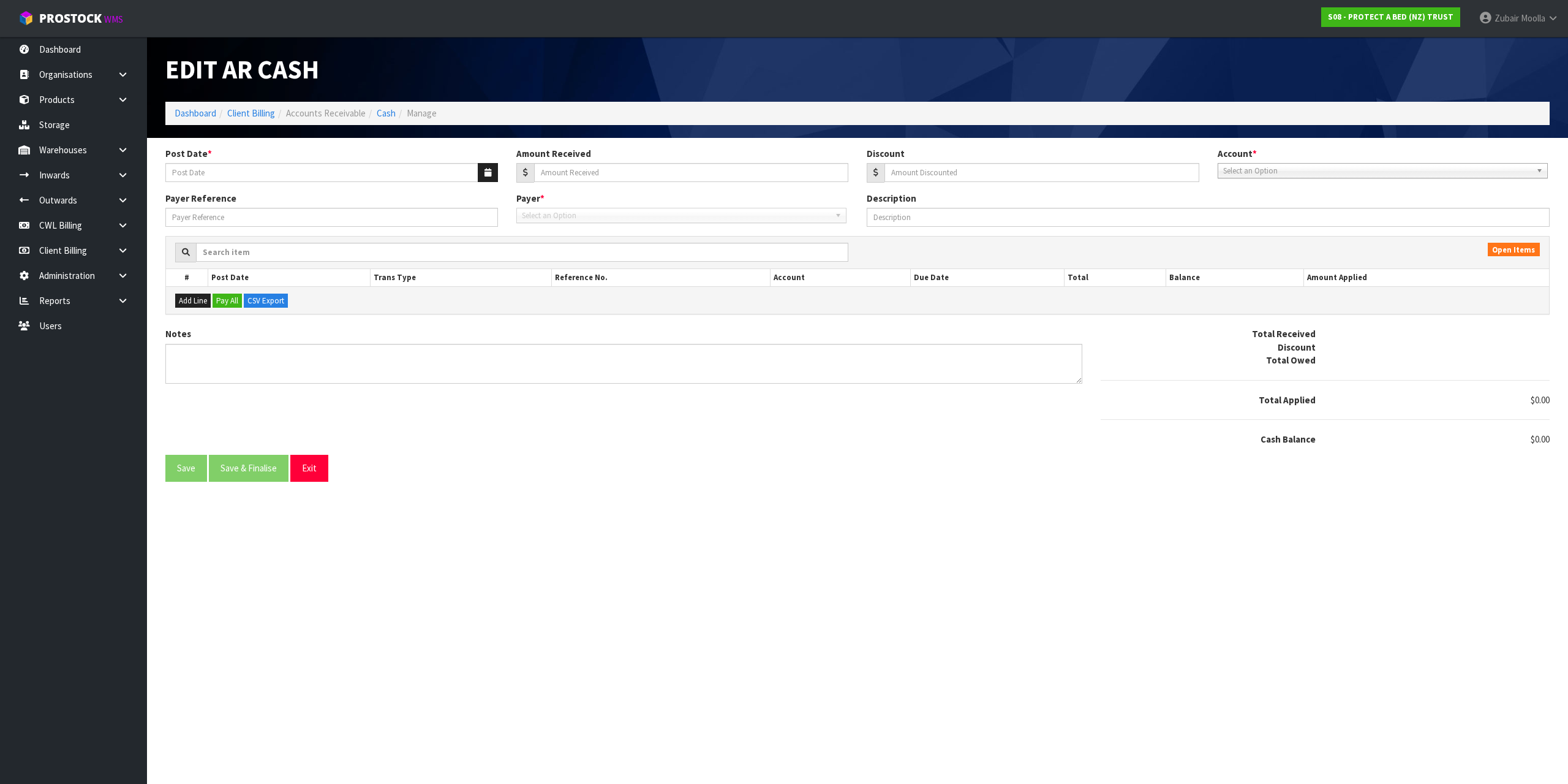
type input "[DATE]"
type input "3692.68"
type input "0"
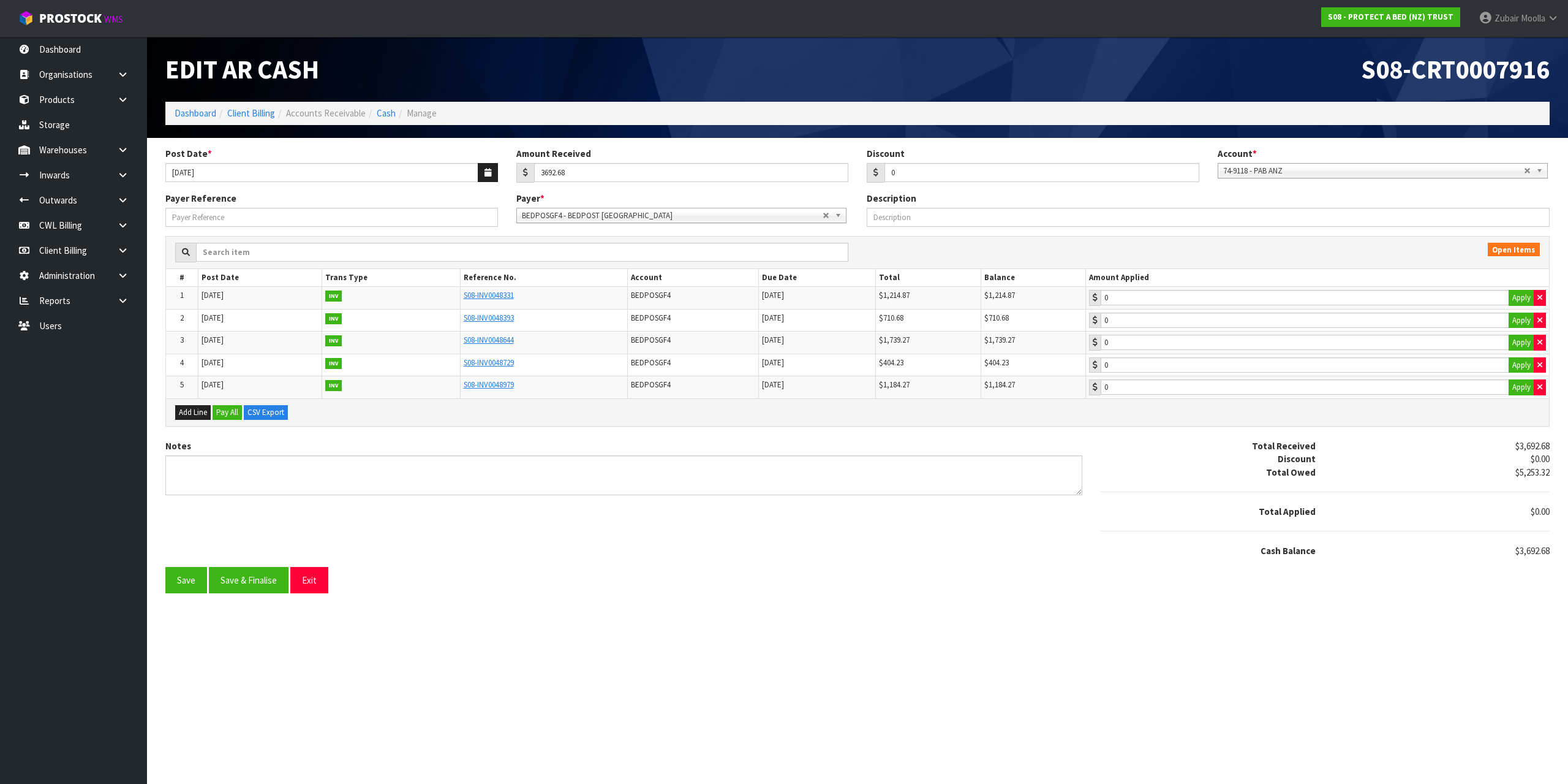
click at [1162, 307] on td "0 Apply" at bounding box center [1317, 298] width 463 height 22
type input "1214.87"
click at [1170, 298] on input "1214.87" at bounding box center [1305, 298] width 408 height 16
type input "710.68"
click at [1161, 325] on input "710.68" at bounding box center [1305, 320] width 408 height 16
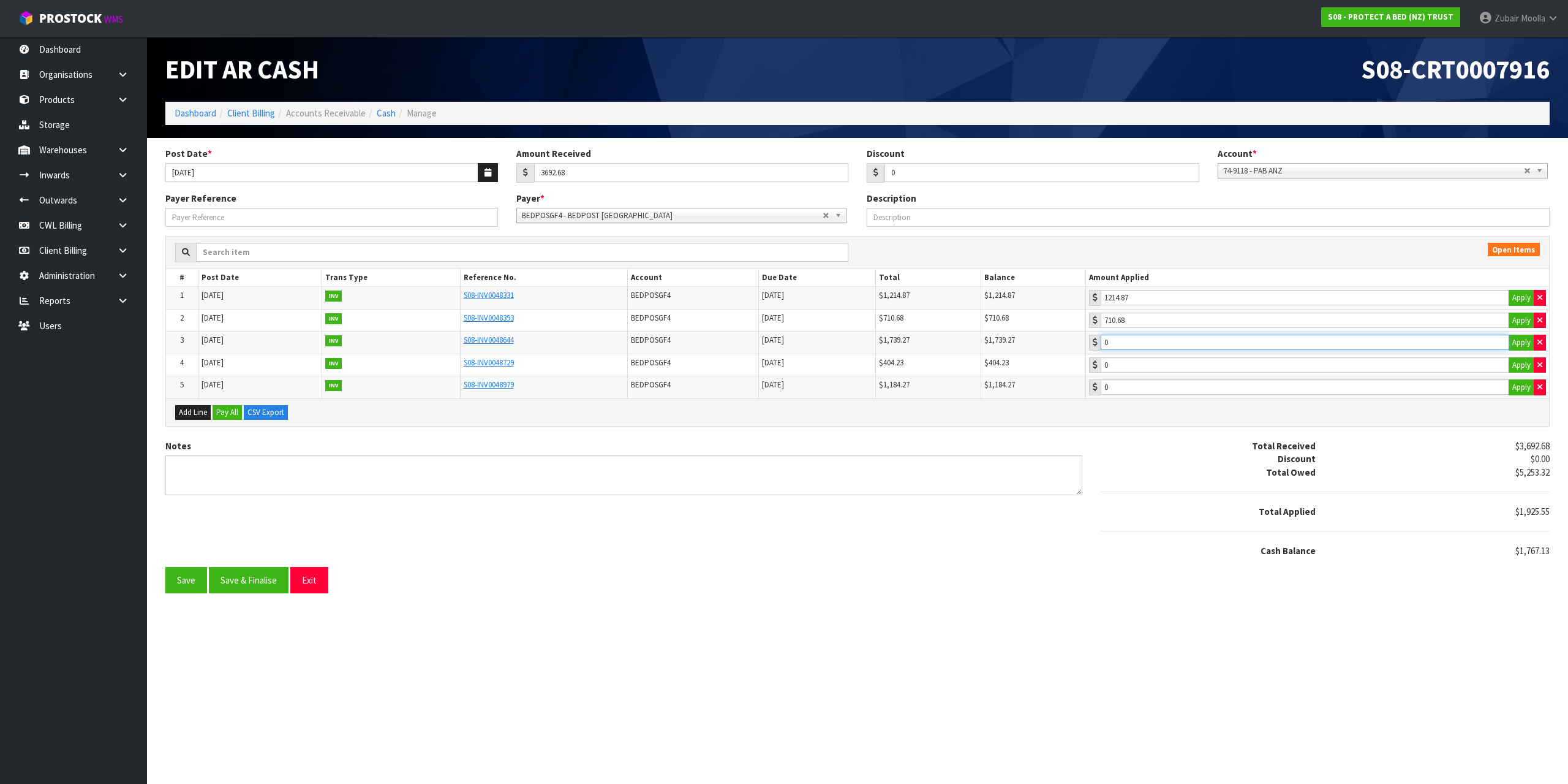
type input "1739.27"
click at [1154, 344] on input "1739.27" at bounding box center [1305, 343] width 408 height 16
click at [1143, 472] on div "Total Owed" at bounding box center [1208, 472] width 234 height 13
type input "27.86"
click at [1163, 366] on input "27.86" at bounding box center [1305, 365] width 408 height 16
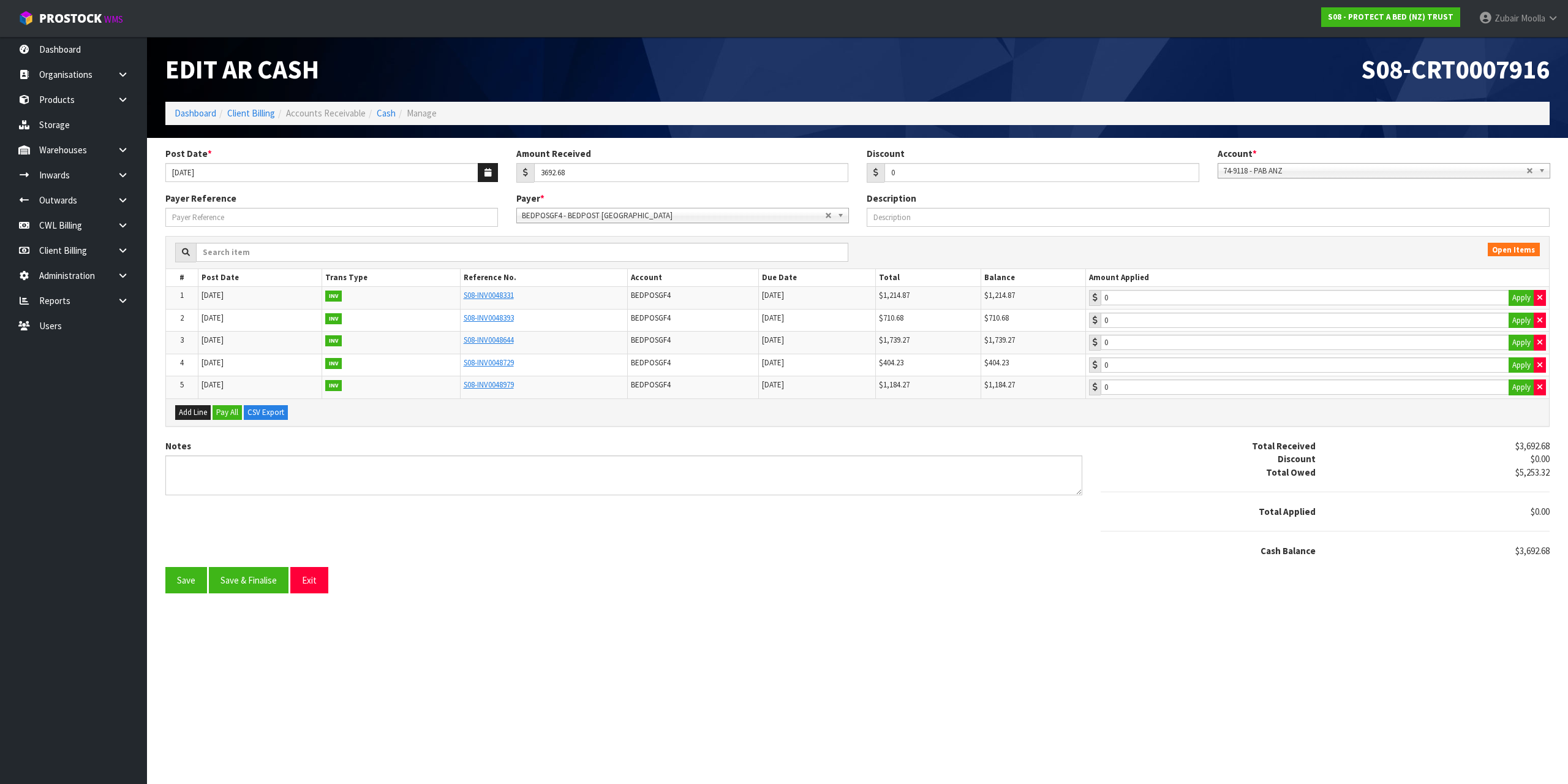
click at [626, 407] on div "Add Line Pay All CSV Export" at bounding box center [857, 412] width 1383 height 28
